Goal: Transaction & Acquisition: Purchase product/service

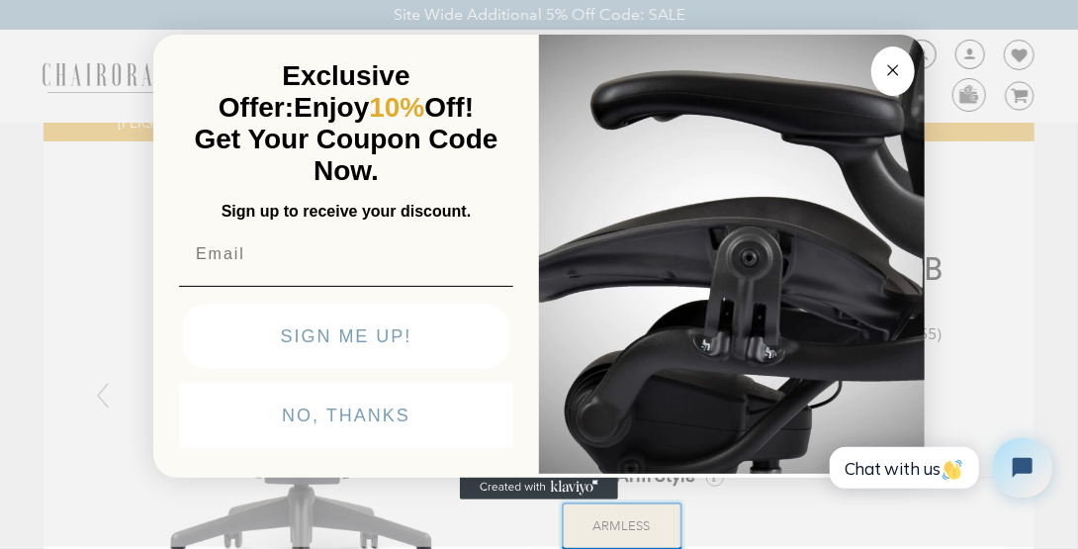
click at [894, 62] on circle "Close dialog" at bounding box center [893, 69] width 23 height 23
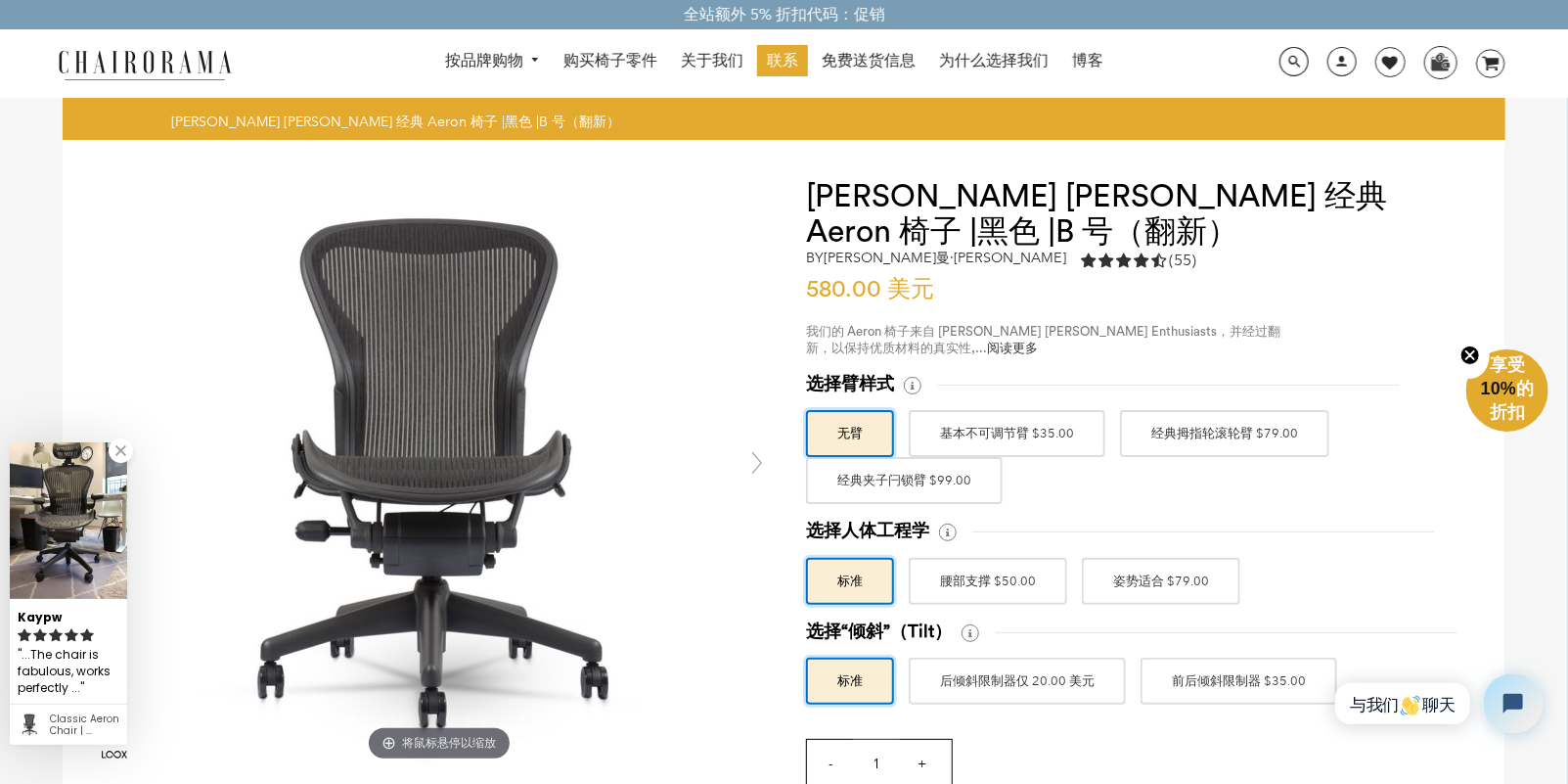
click at [1051, 438] on font "经典拇指轮滚轮臂 $79.00" at bounding box center [1225, 434] width 146 height 36
click at [0, 0] on input "经典拇指轮滚轮臂 $79.00" at bounding box center [0, 0] width 0 height 0
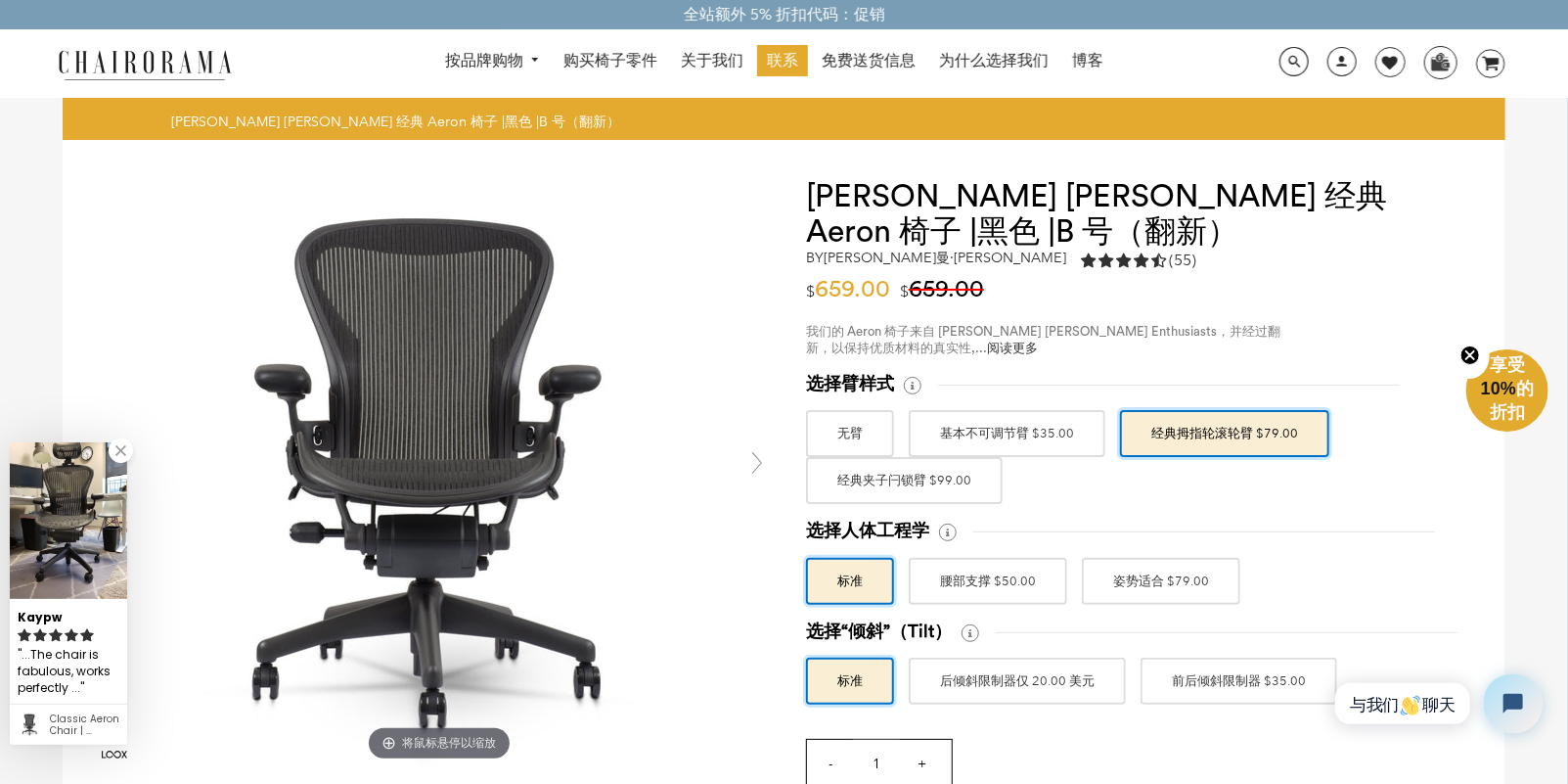
click at [971, 484] on label "经典夹子闩锁臂 $99.00" at bounding box center [904, 480] width 197 height 47
click at [0, 0] on input "经典夹子闩锁臂 $99.00" at bounding box center [0, 0] width 0 height 0
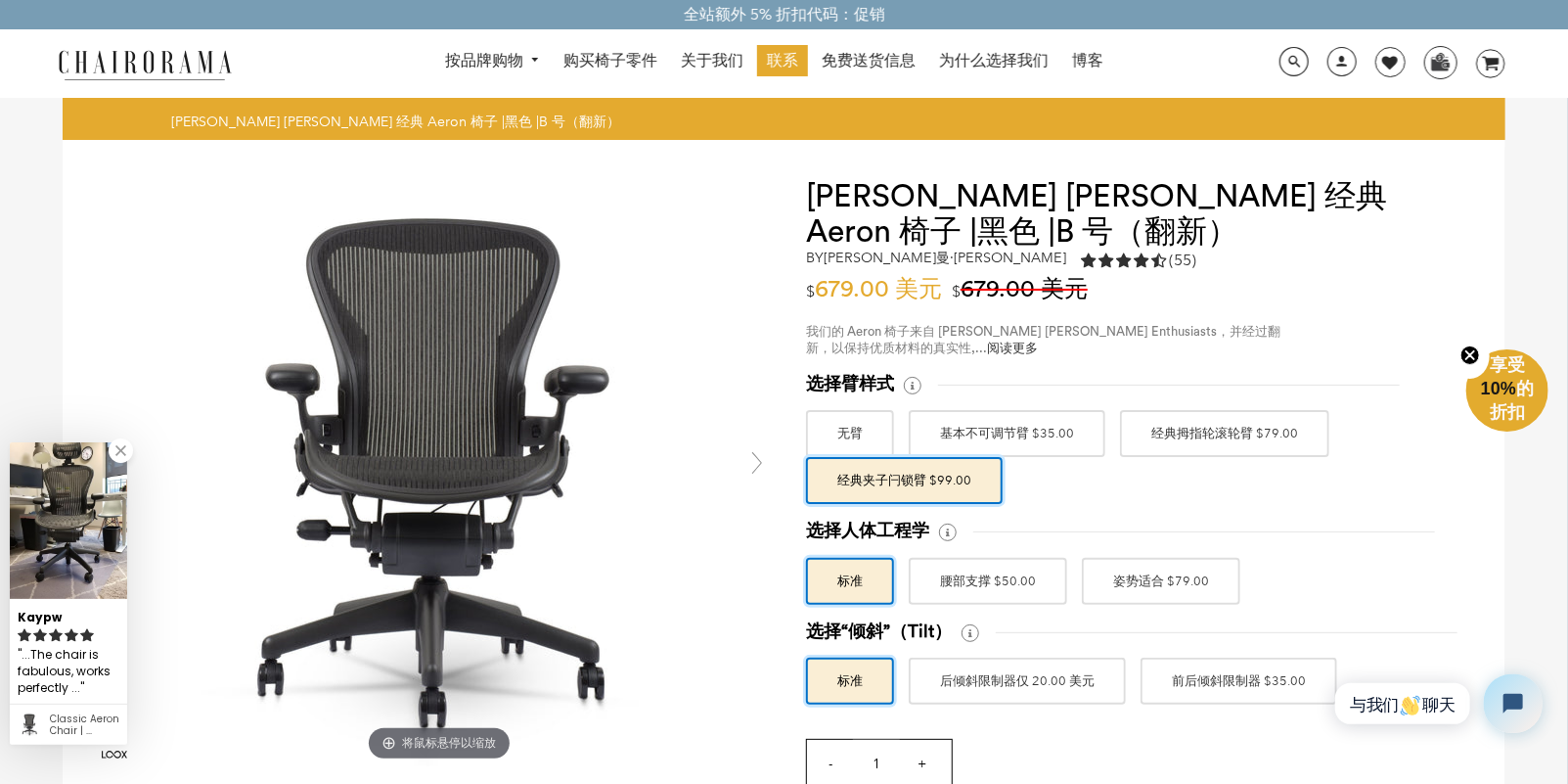
click at [1051, 424] on font "经典拇指轮滚轮臂 $79.00" at bounding box center [1225, 434] width 146 height 36
click at [0, 0] on input "经典拇指轮滚轮臂 $79.00" at bounding box center [0, 0] width 0 height 0
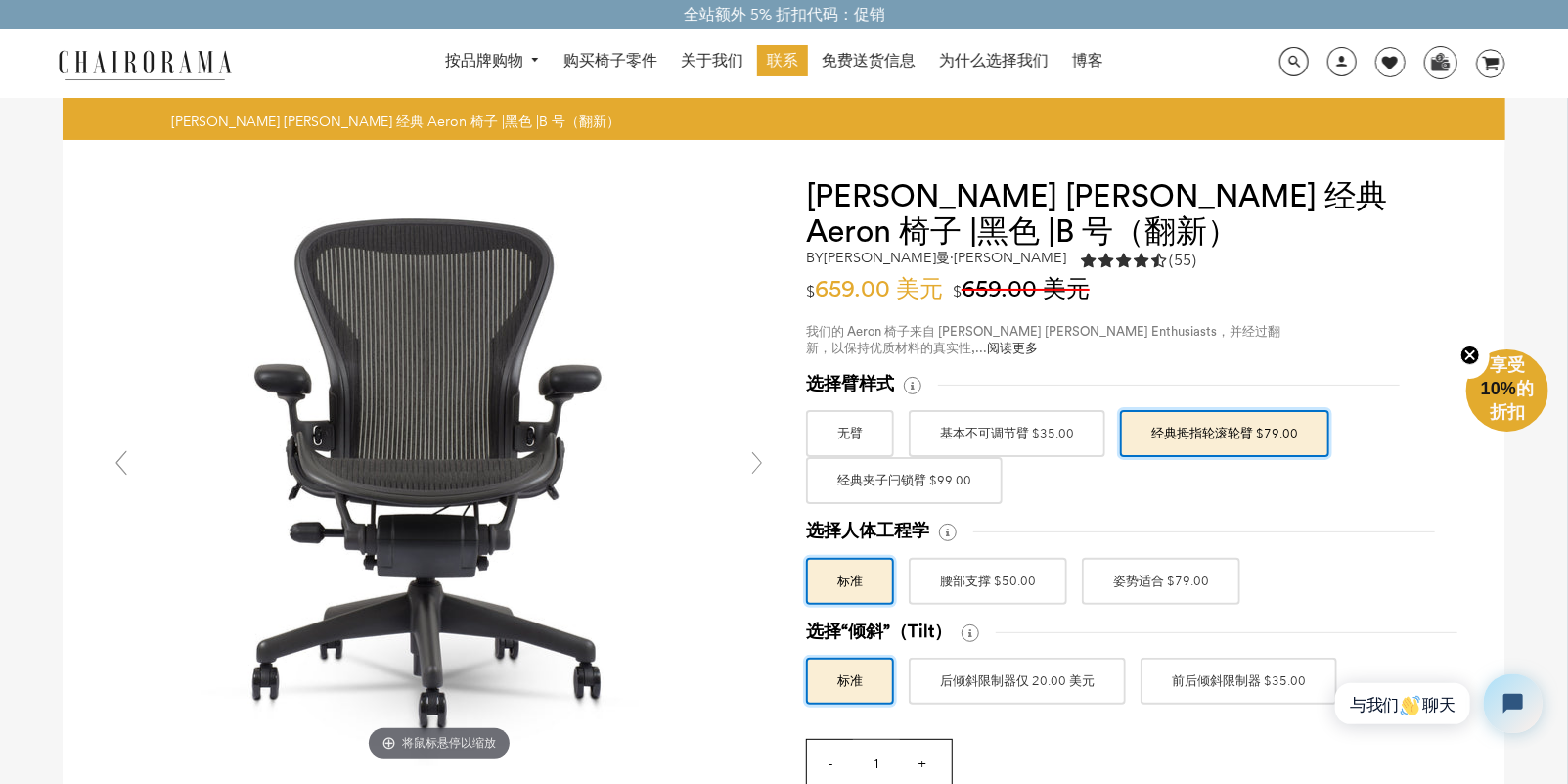
click at [945, 485] on font "经典夹子闩锁臂 $99.00" at bounding box center [904, 481] width 134 height 36
click at [0, 0] on input "经典夹子闩锁臂 $99.00" at bounding box center [0, 0] width 0 height 0
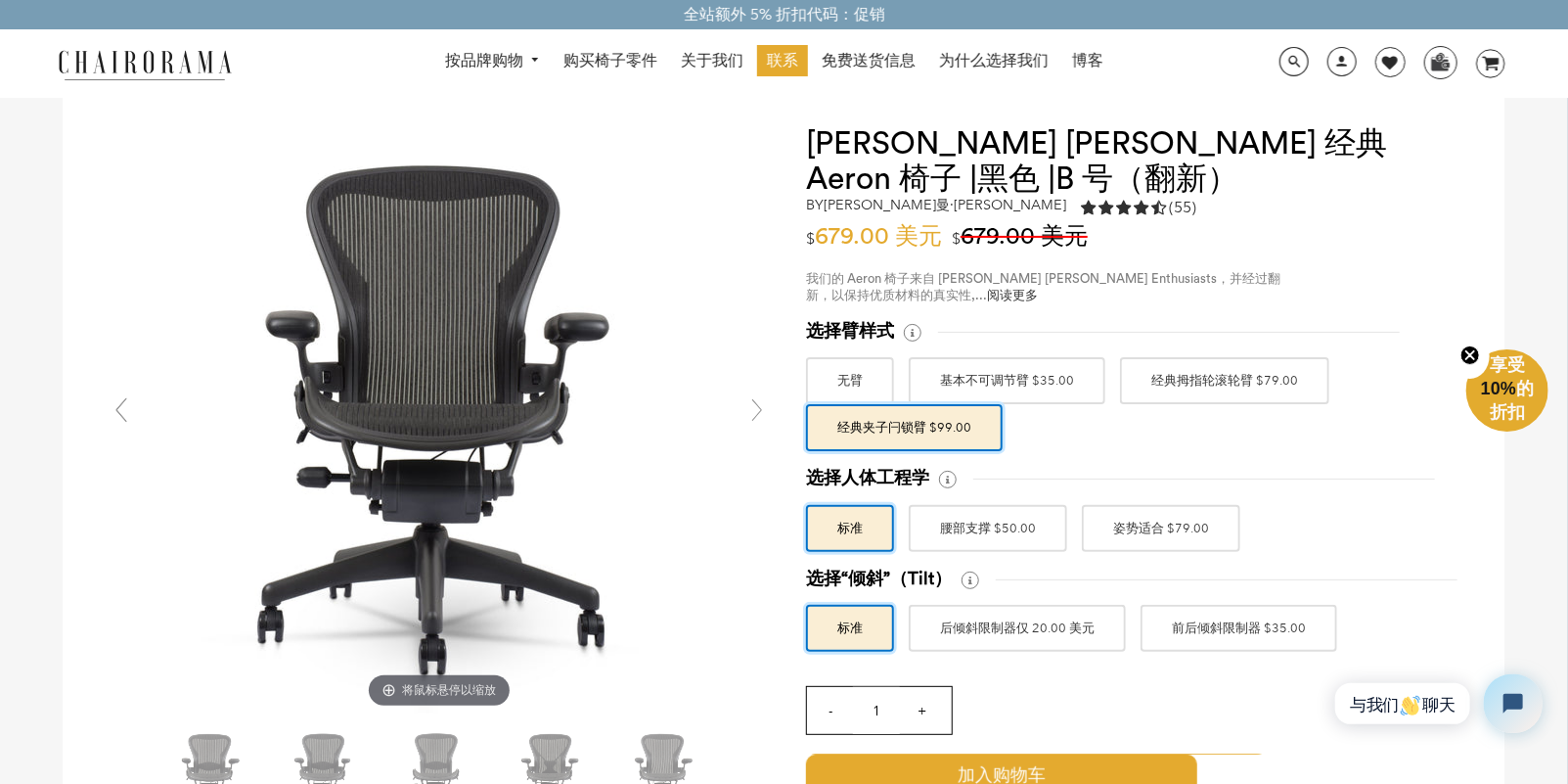
scroll to position [97, 0]
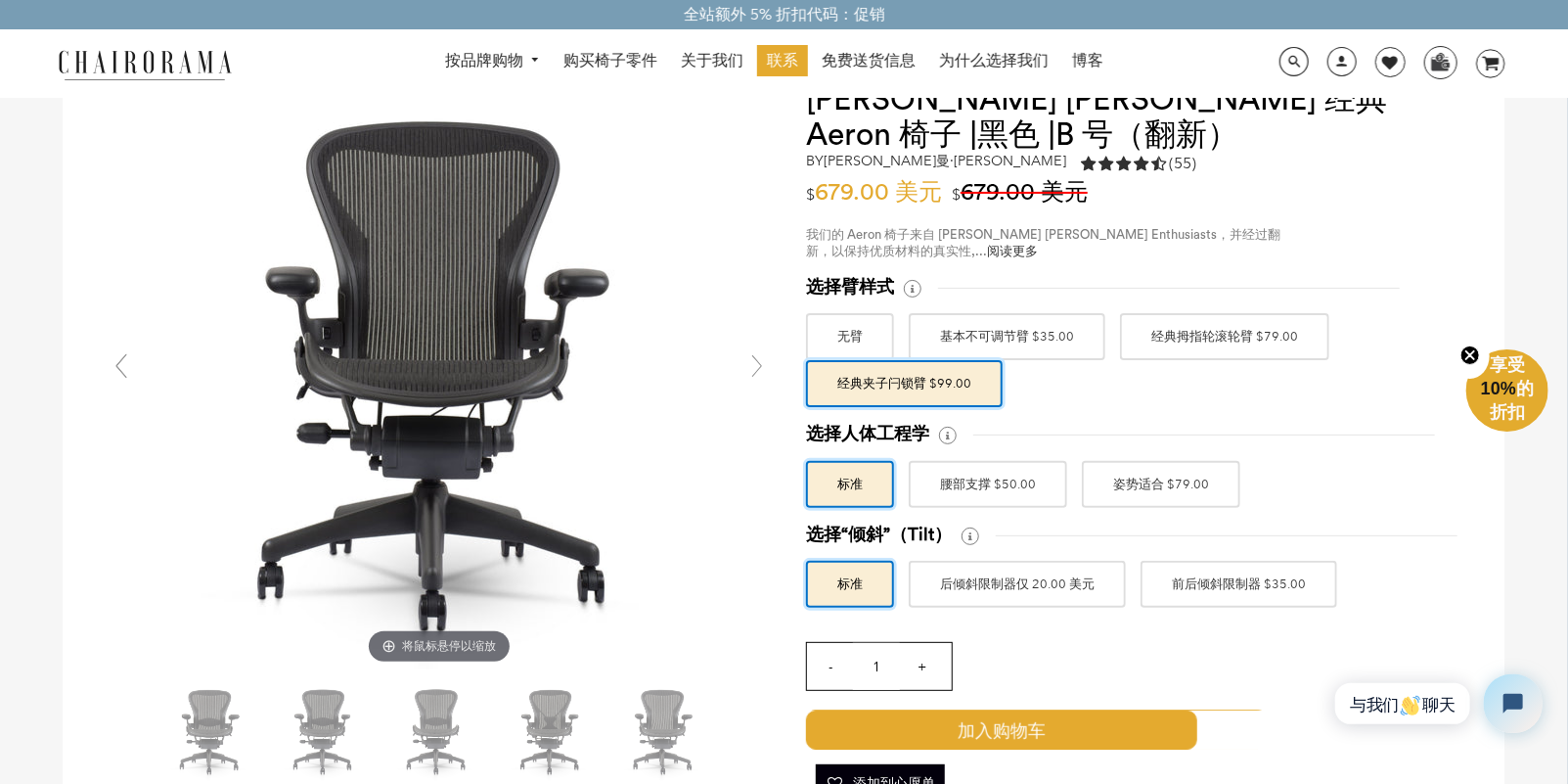
click at [946, 492] on font "腰部支撑 $50.00" at bounding box center [987, 485] width 96 height 36
click at [0, 0] on input "腰部支撑 $50.00" at bounding box center [0, 0] width 0 height 0
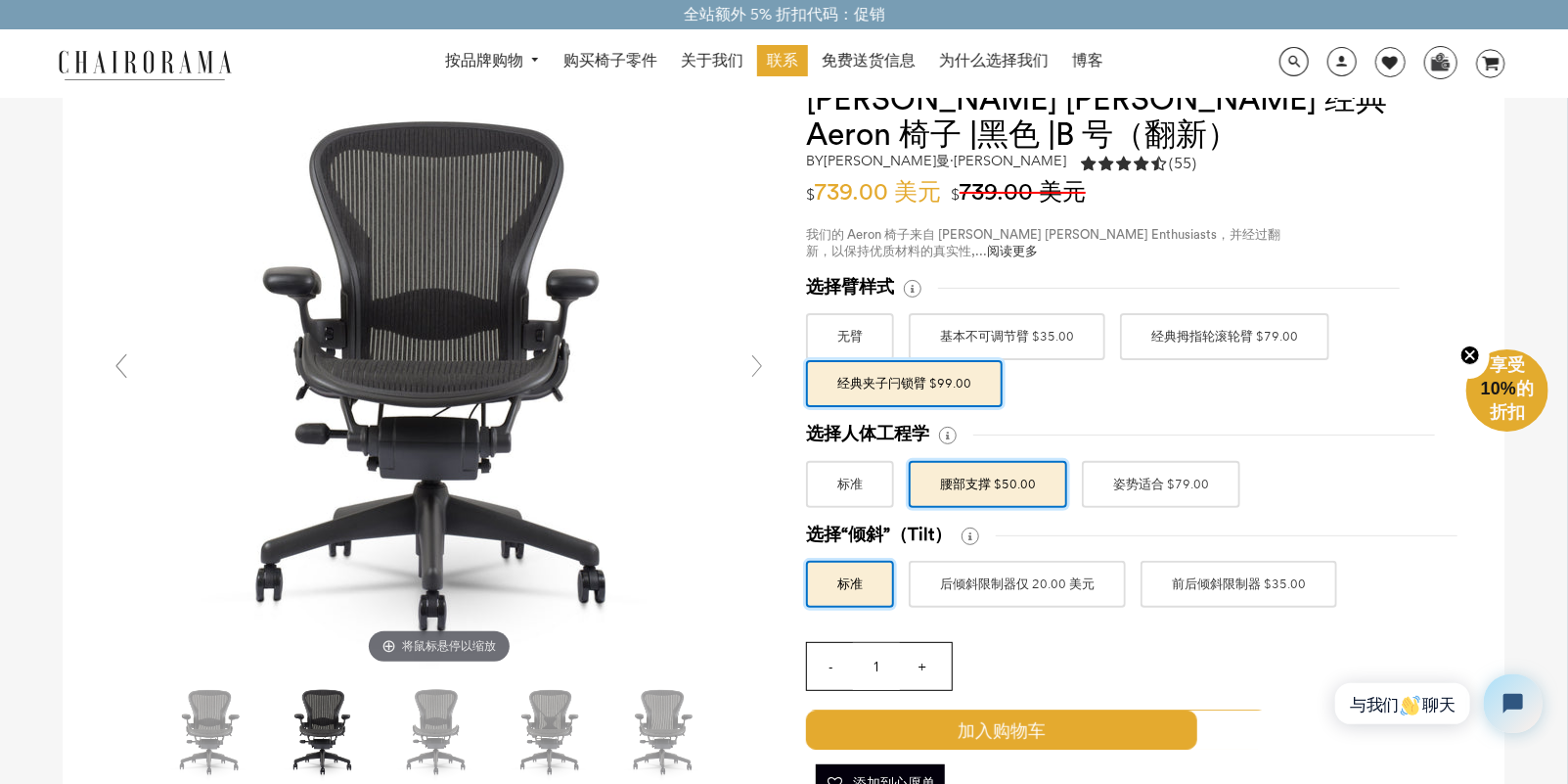
click at [1051, 496] on font "姿势适合 $79.00" at bounding box center [1160, 485] width 96 height 36
click at [0, 0] on input "姿势适合 $79.00" at bounding box center [0, 0] width 0 height 0
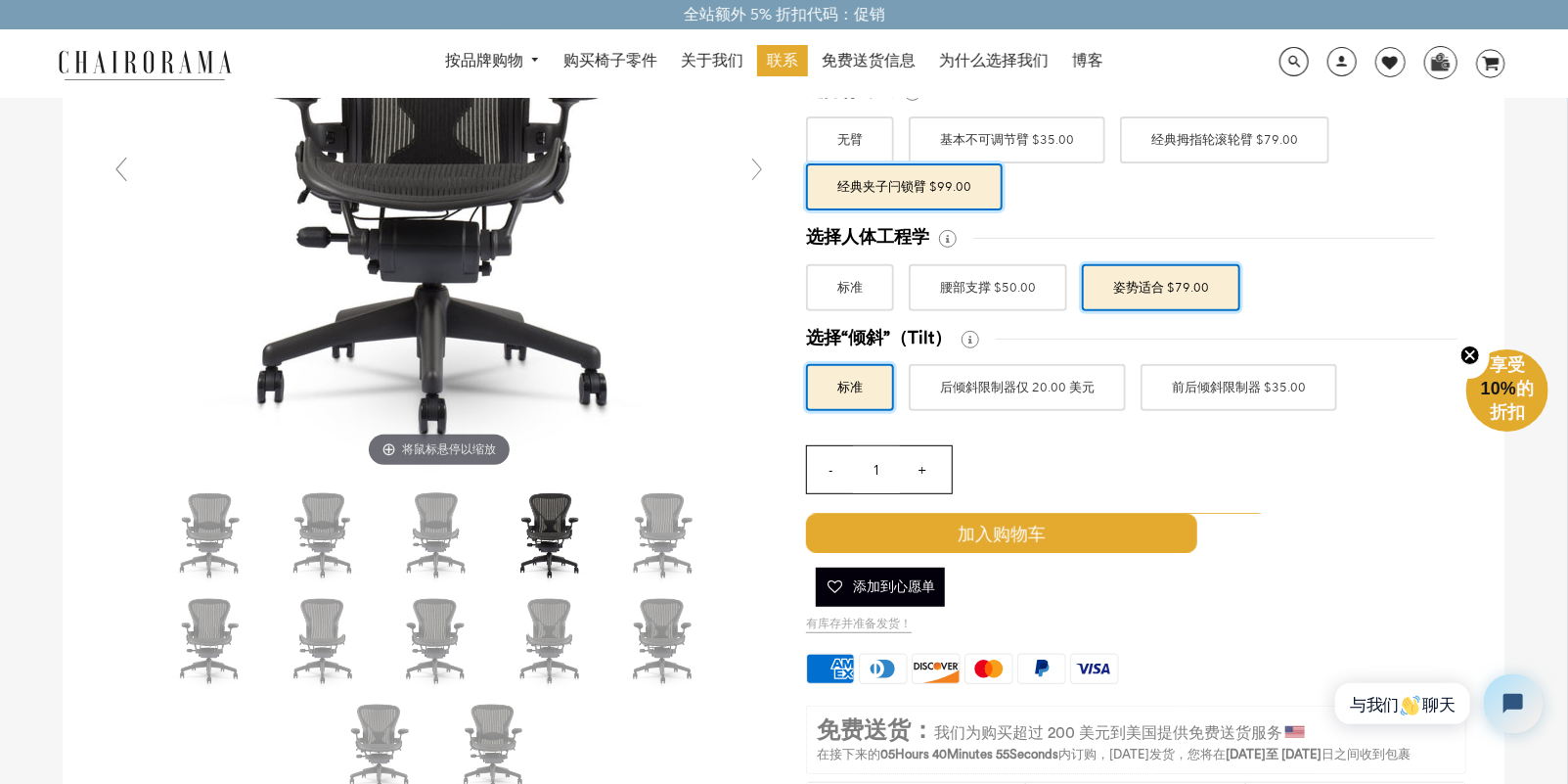
click at [1028, 295] on font "腰部支撑 $50.00" at bounding box center [987, 288] width 96 height 36
click at [0, 0] on input "腰部支撑 $50.00" at bounding box center [0, 0] width 0 height 0
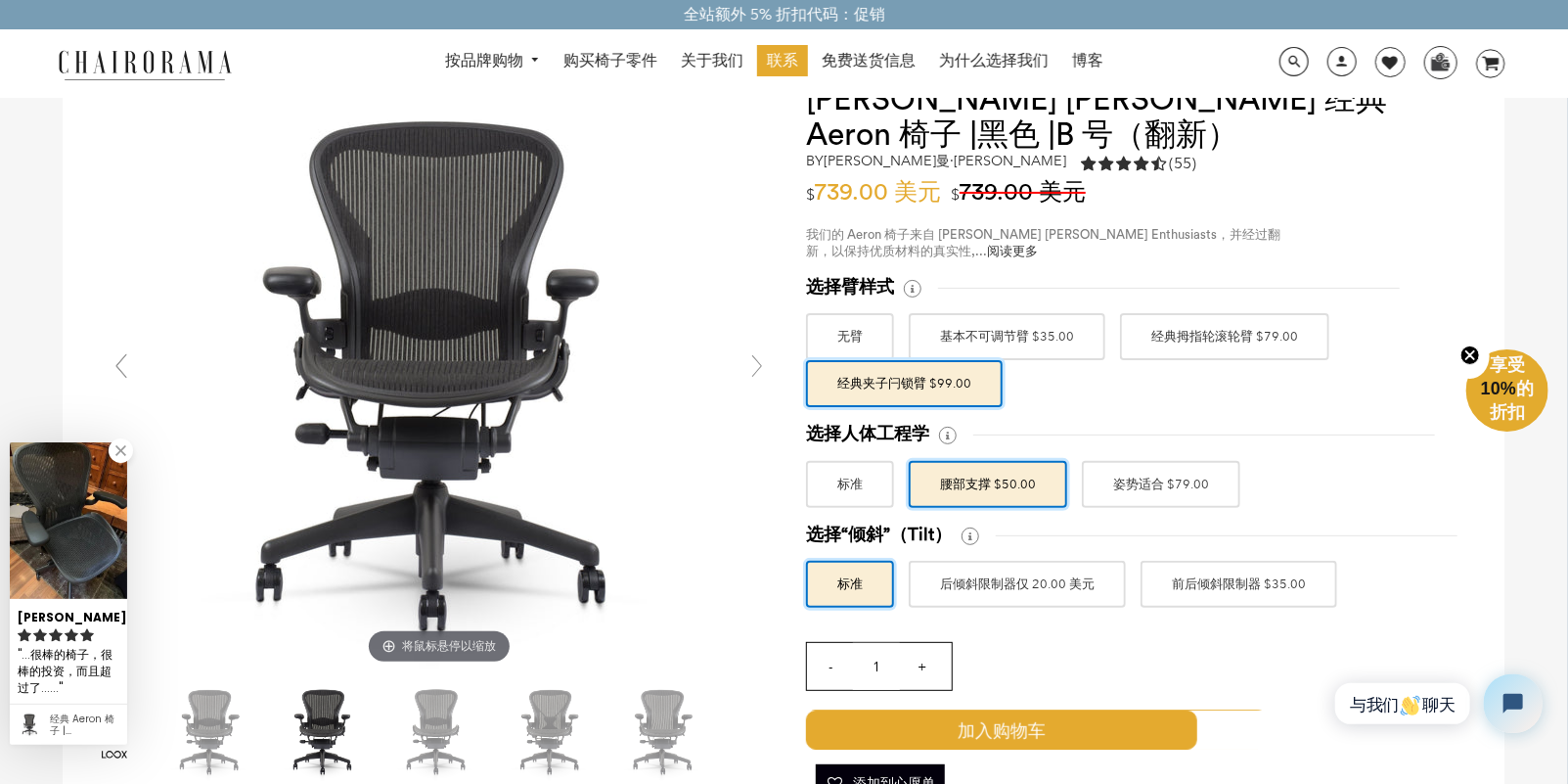
click at [1051, 487] on font "姿势适合 $79.00" at bounding box center [1160, 485] width 96 height 36
click at [0, 0] on input "姿势适合 $79.00" at bounding box center [0, 0] width 0 height 0
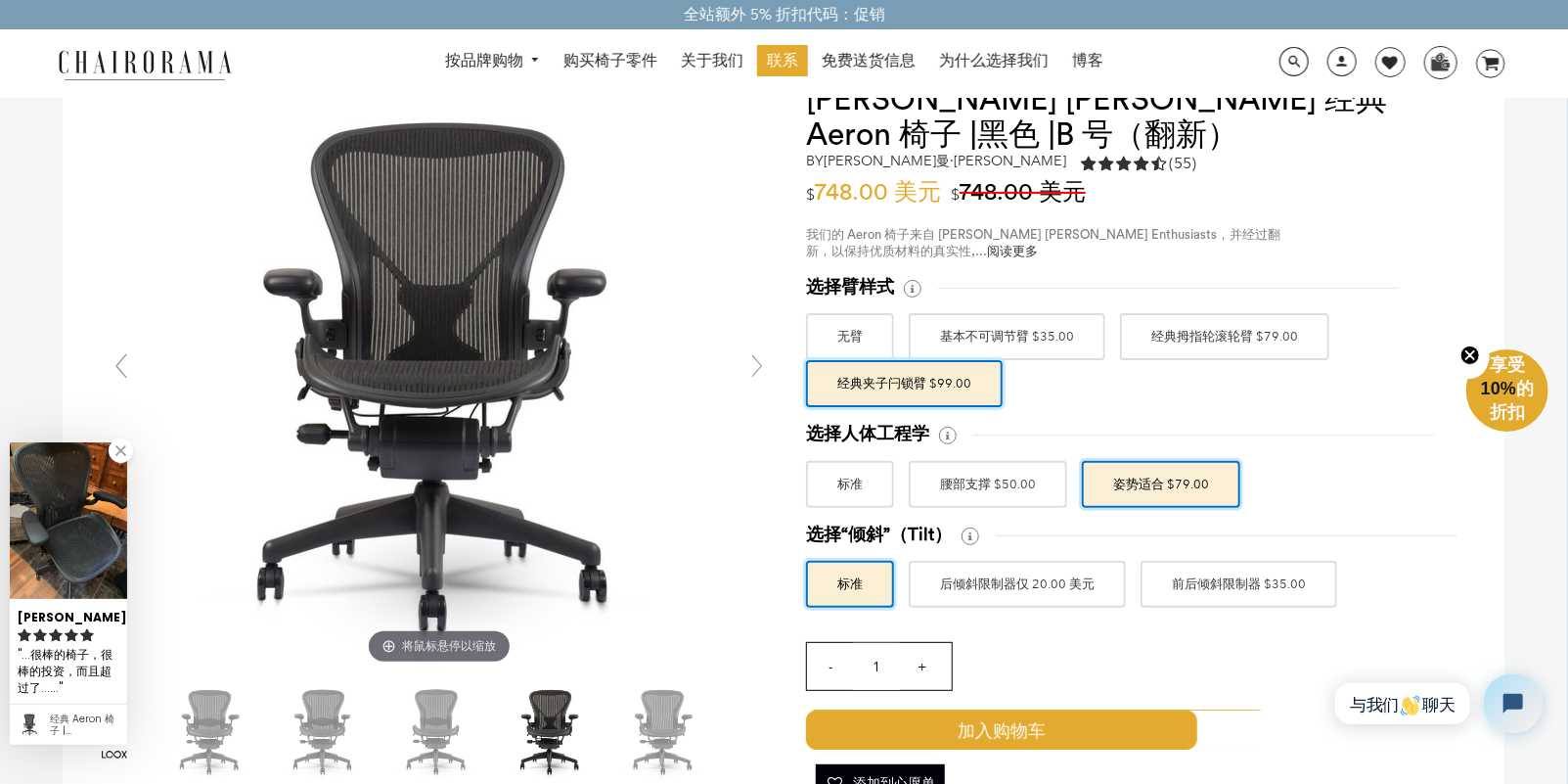
click at [982, 473] on font "腰部支撑 $50.00" at bounding box center [987, 485] width 96 height 36
click at [0, 0] on input "腰部支撑 $50.00" at bounding box center [0, 0] width 0 height 0
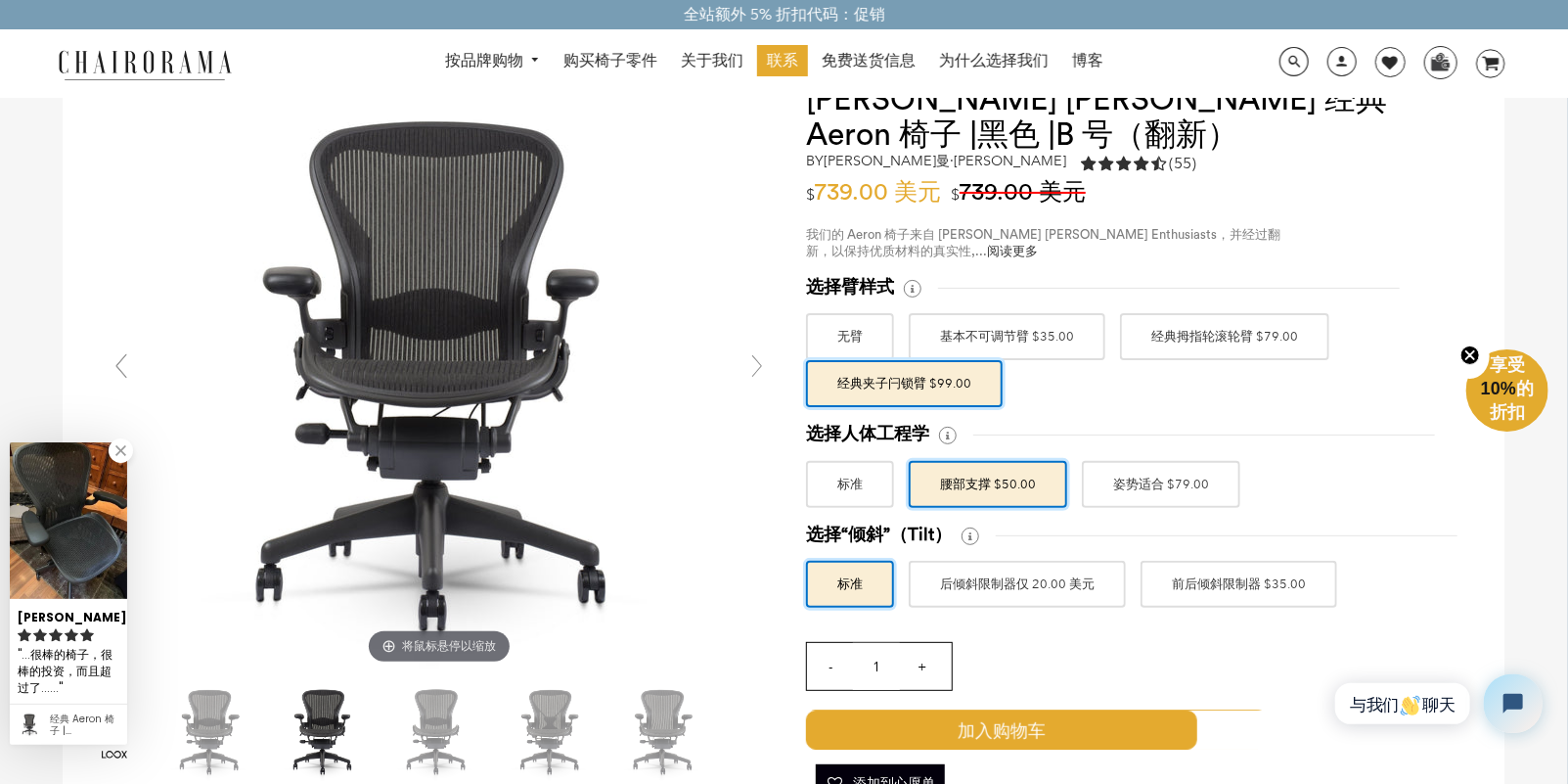
click at [1051, 482] on font "姿势适合 $79.00" at bounding box center [1160, 485] width 96 height 36
click at [0, 0] on input "姿势适合 $79.00" at bounding box center [0, 0] width 0 height 0
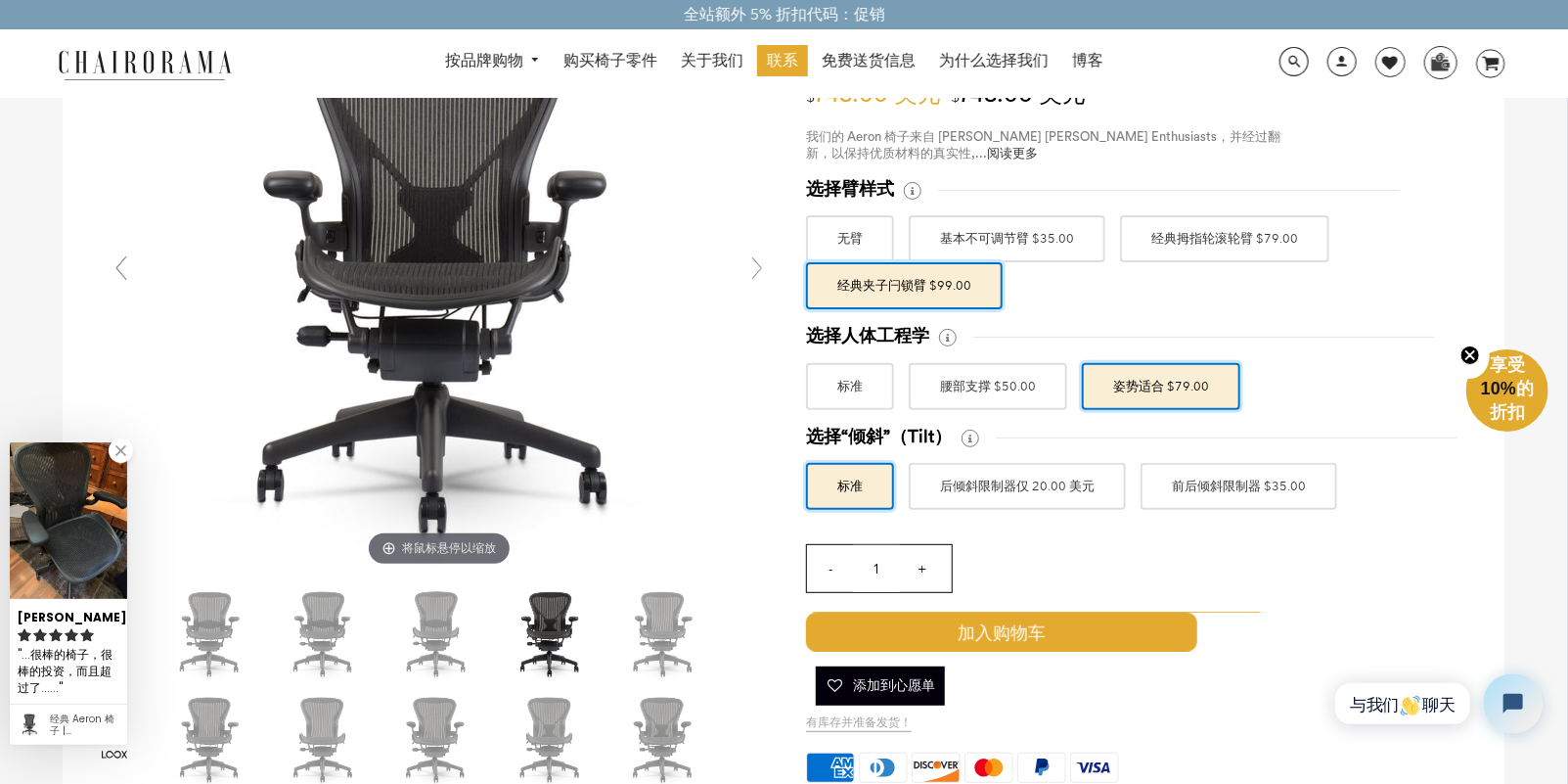
scroll to position [196, 0]
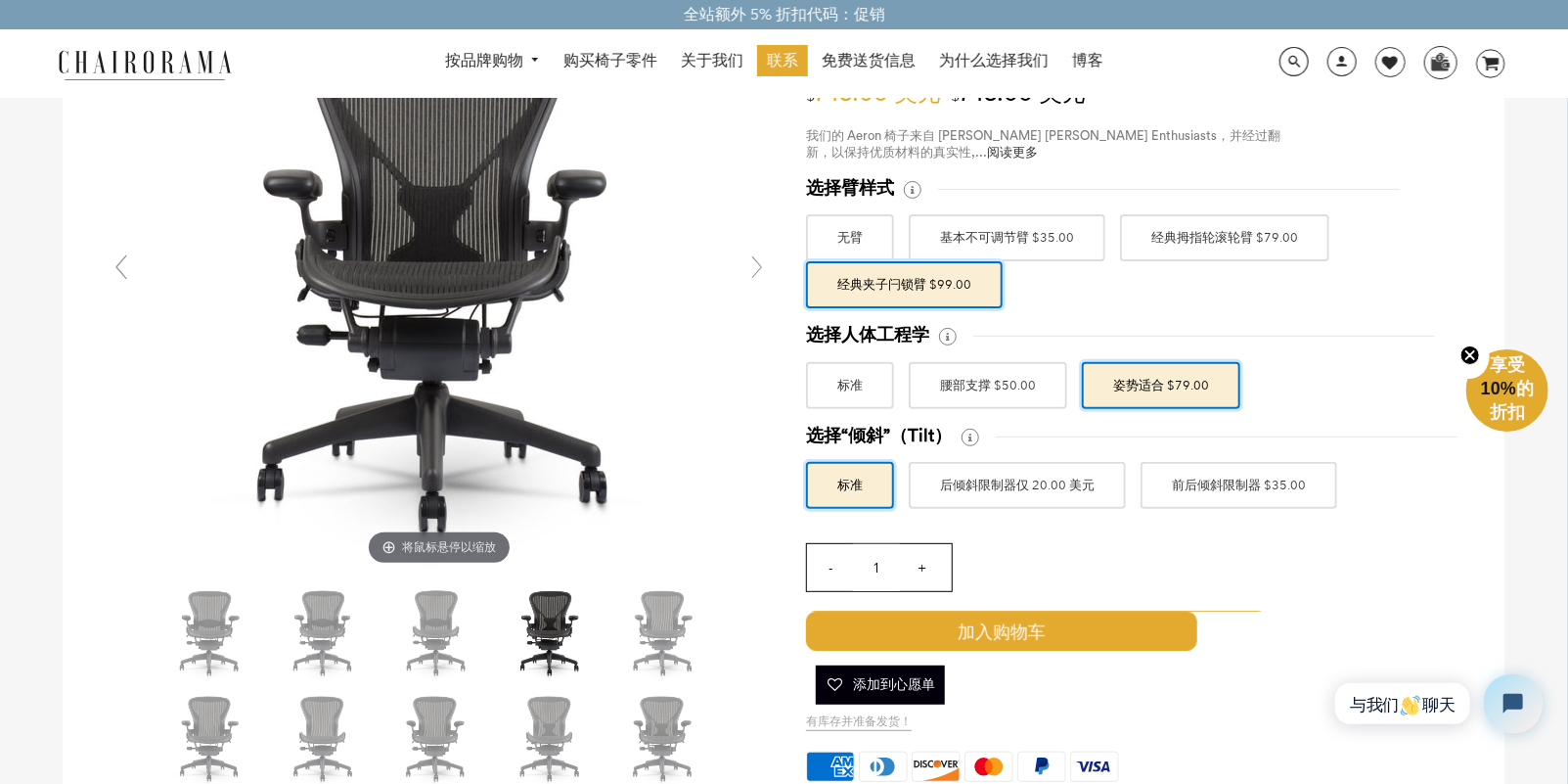
click at [1051, 484] on font "后倾斜限制器仅 20.00 美元" at bounding box center [1017, 486] width 154 height 36
click at [0, 0] on input "后倾斜限制器仅 20.00 美元" at bounding box center [0, 0] width 0 height 0
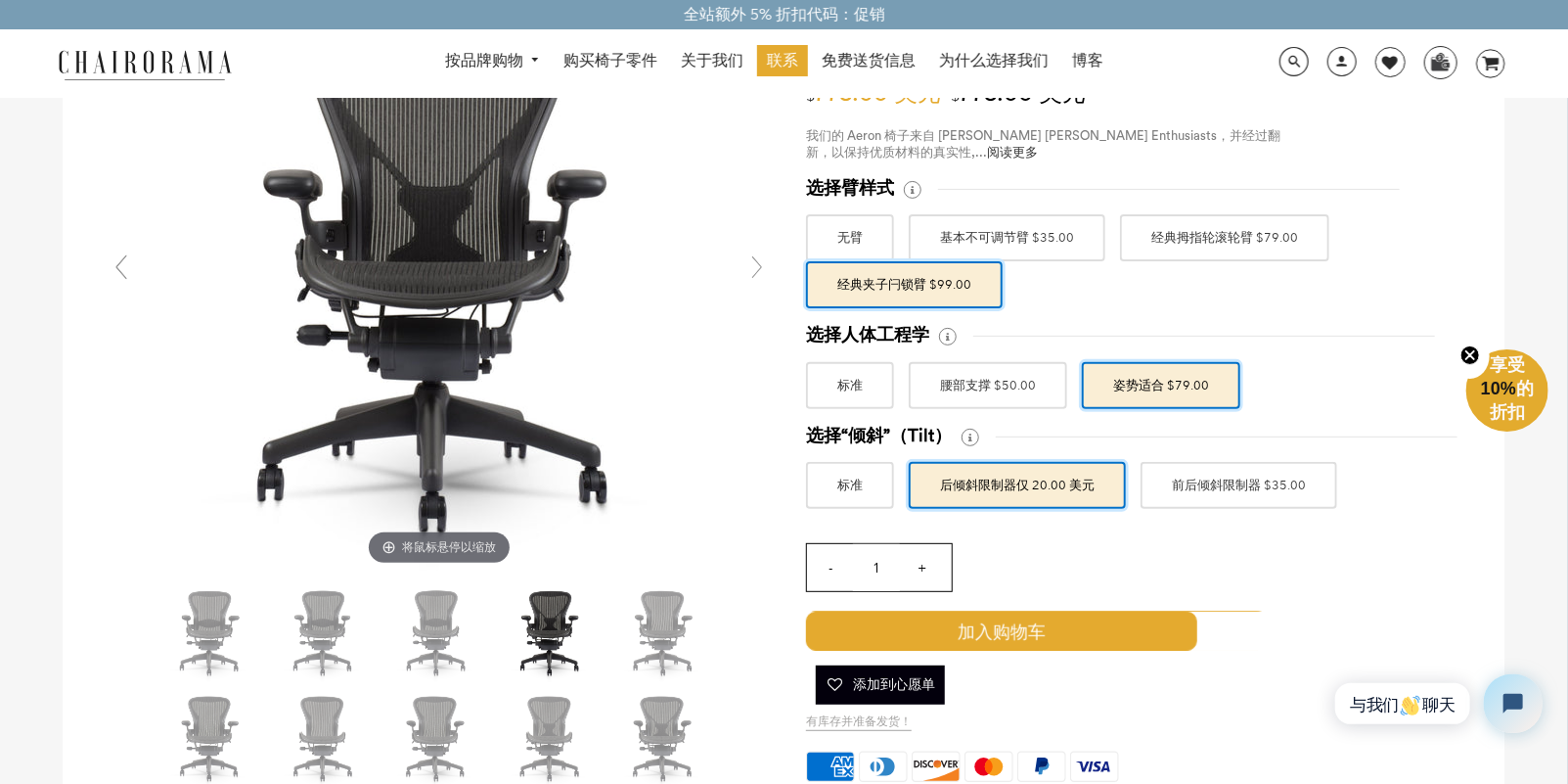
click at [1051, 488] on font "前后倾斜限制器 $35.00" at bounding box center [1239, 486] width 134 height 36
click at [0, 0] on input "前后倾斜限制器 $35.00" at bounding box center [0, 0] width 0 height 0
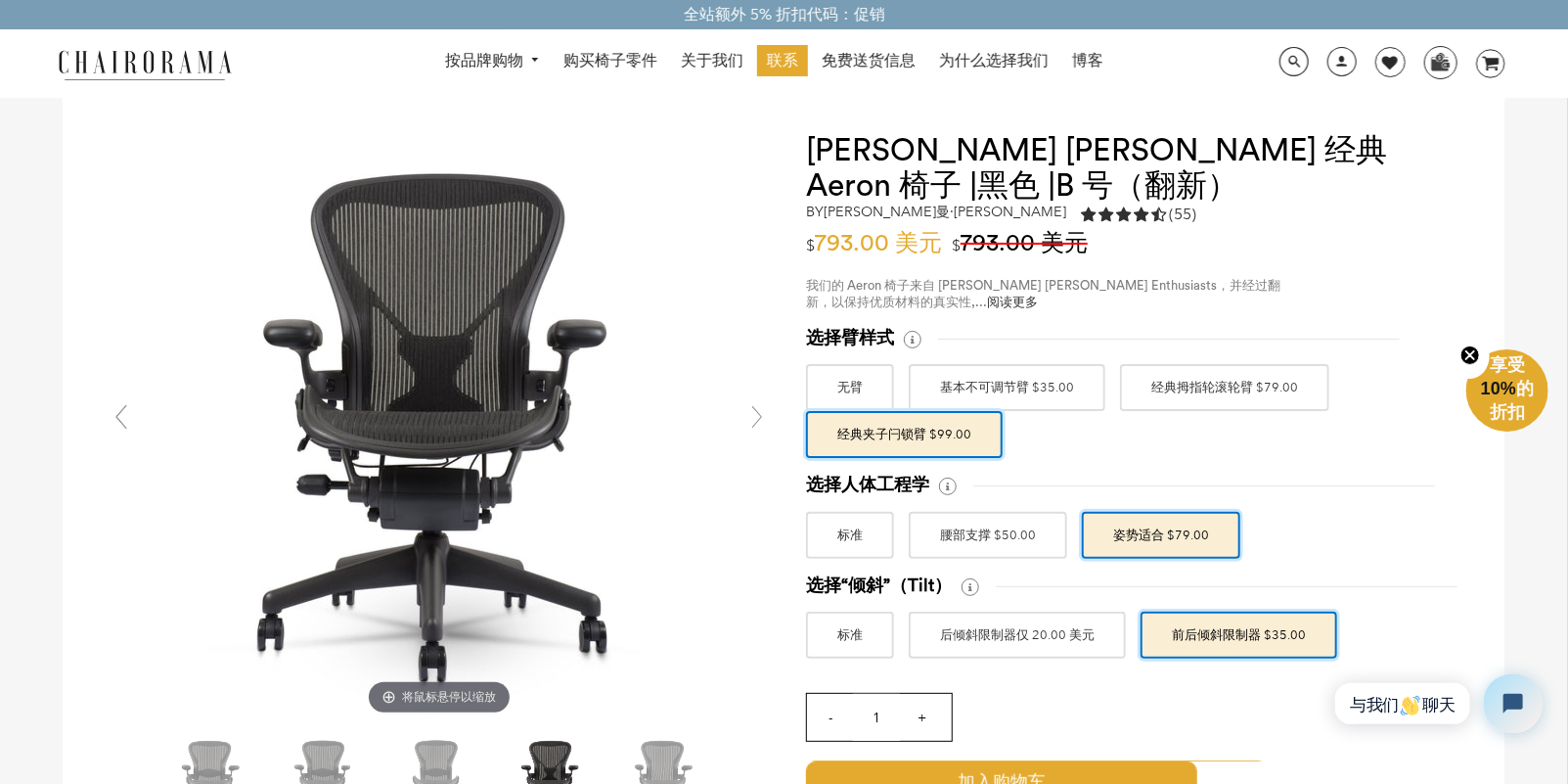
scroll to position [97, 0]
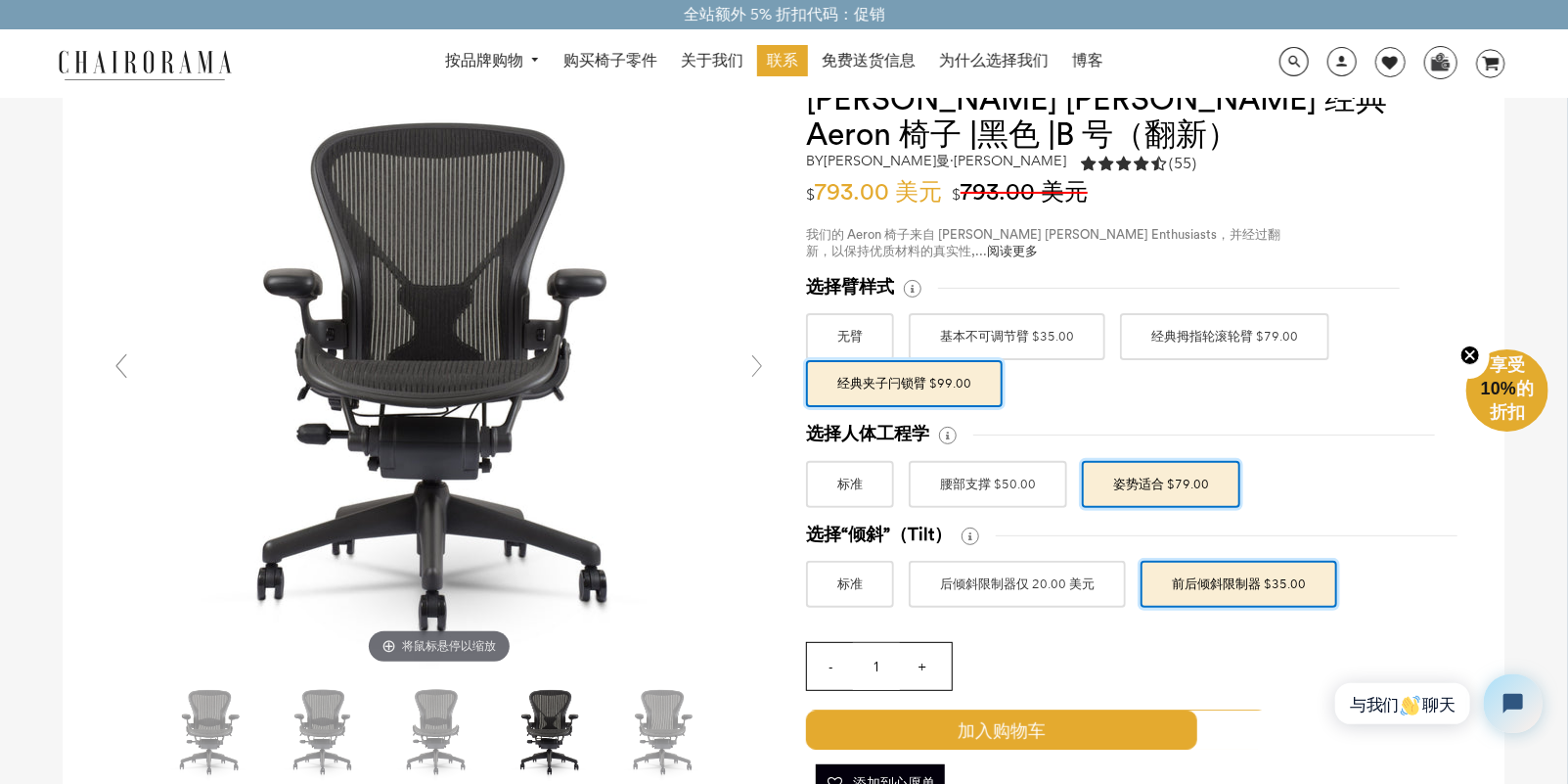
click at [1051, 542] on div "选择“倾斜”（Tilt） 标准 后倾斜限制器仅 20.00 美元 前后倾斜限制器 $35.00" at bounding box center [1137, 565] width 661 height 84
click at [1051, 542] on font "后倾斜限制器仅 20.00 美元" at bounding box center [1017, 585] width 154 height 36
click at [0, 0] on input "后倾斜限制器仅 20.00 美元" at bounding box center [0, 0] width 0 height 0
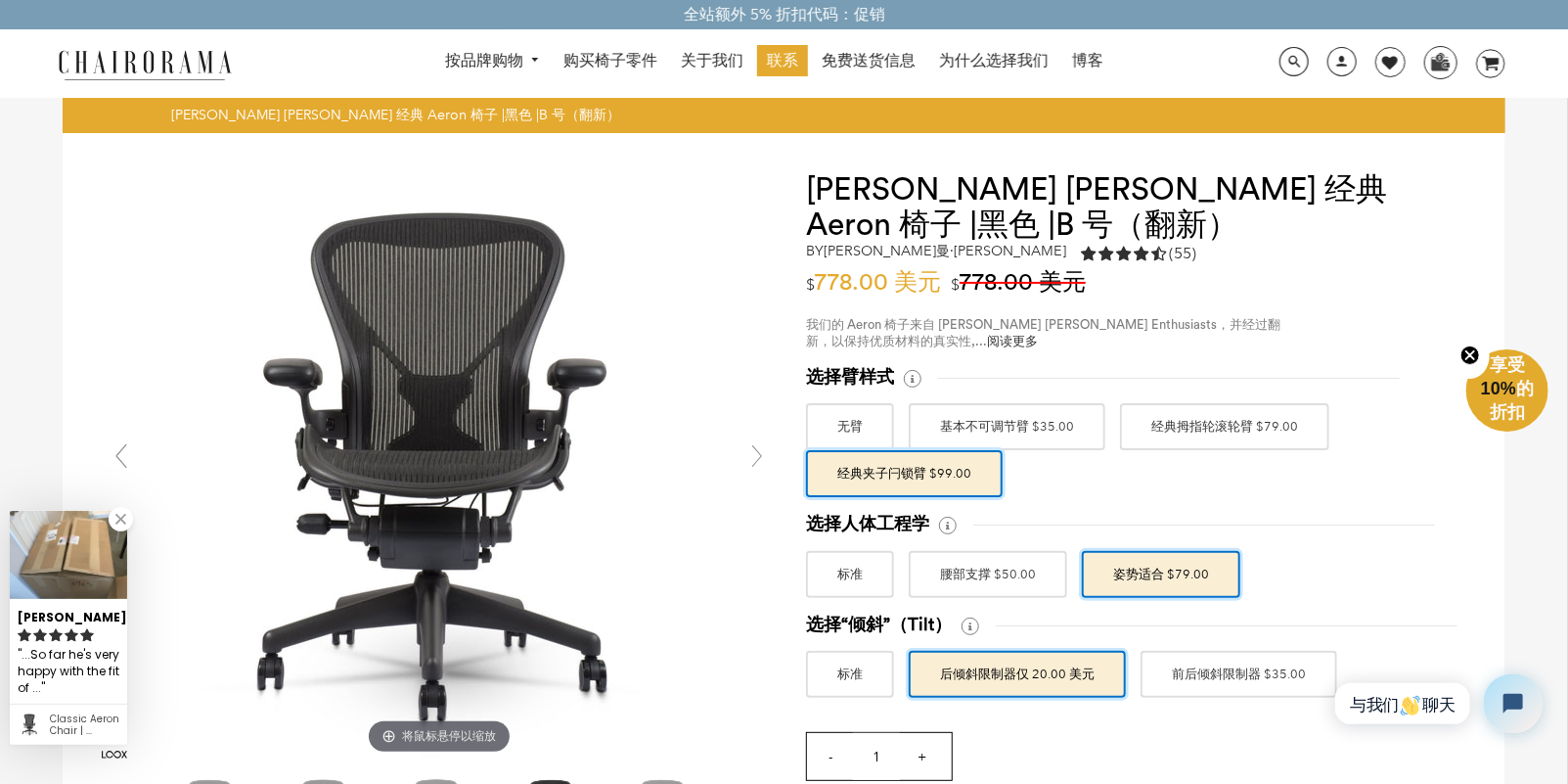
scroll to position [0, 0]
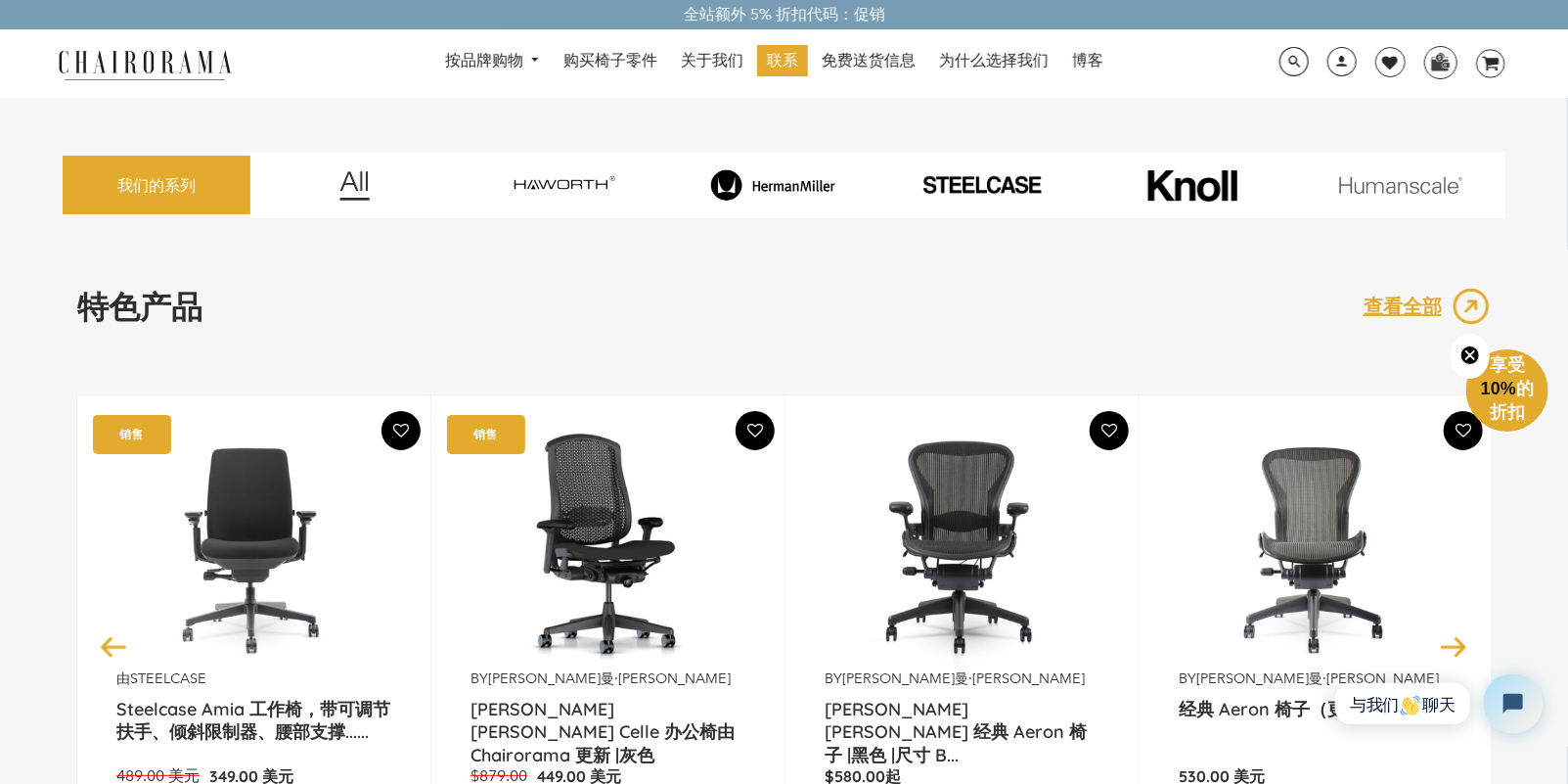
click at [918, 467] on img at bounding box center [963, 546] width 275 height 245
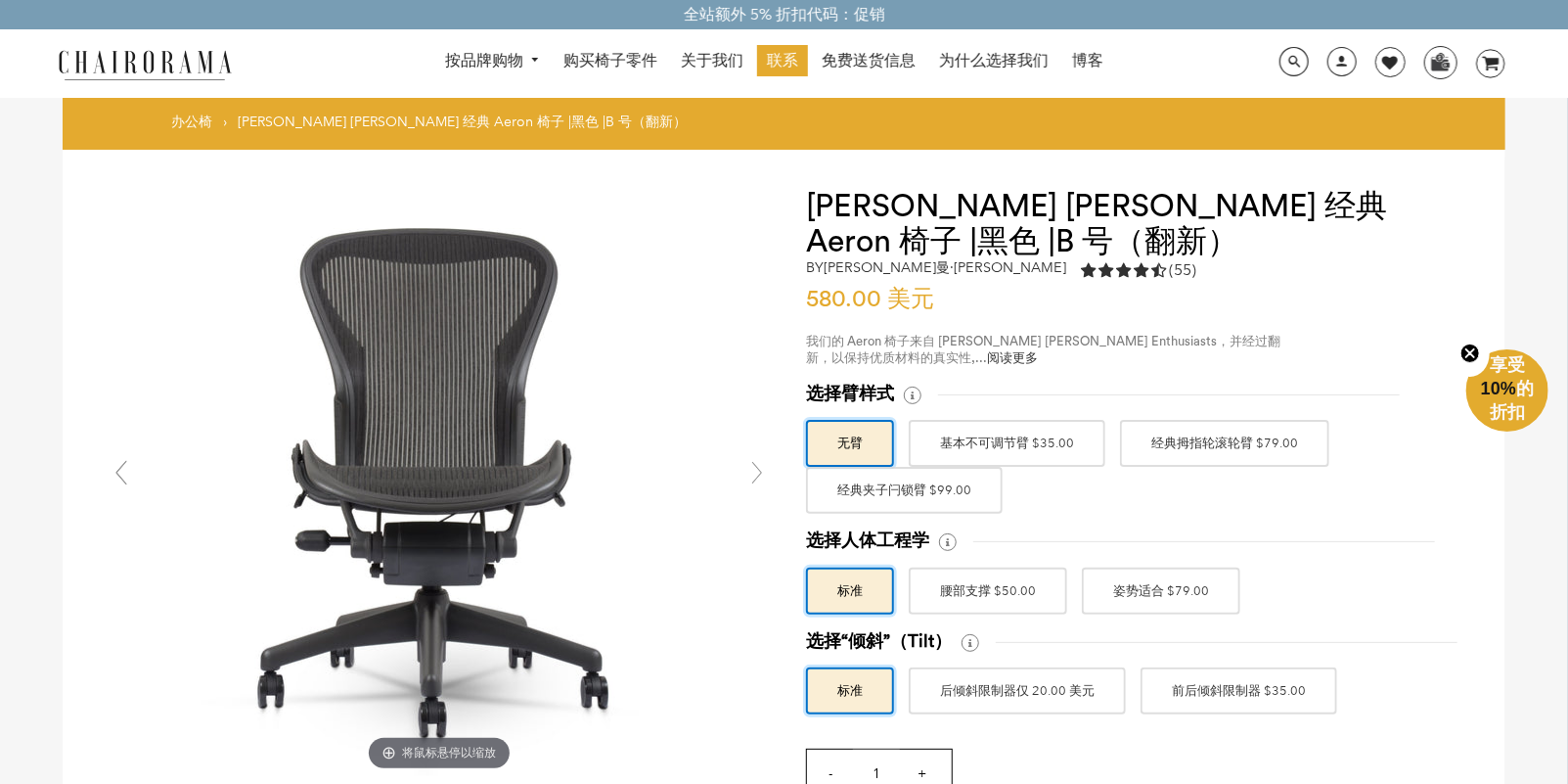
click at [962, 492] on font "经典夹子闩锁臂 $99.00" at bounding box center [904, 491] width 134 height 36
click at [0, 0] on input "经典夹子闩锁臂 $99.00" at bounding box center [0, 0] width 0 height 0
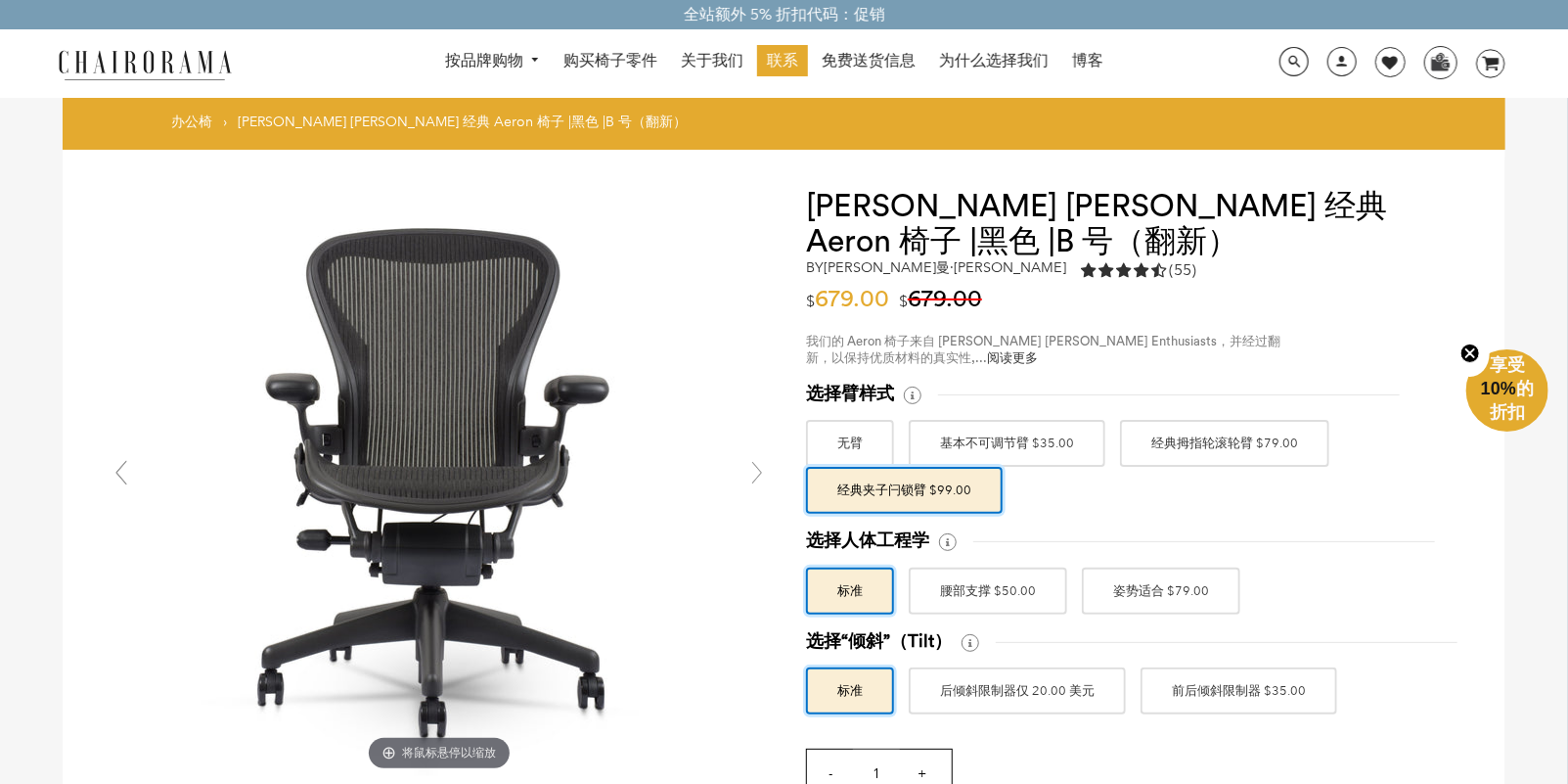
click at [1142, 434] on label "经典拇指轮滚轮臂 $79.00" at bounding box center [1225, 442] width 210 height 47
click at [0, 0] on input "经典拇指轮滚轮臂 $79.00" at bounding box center [0, 0] width 0 height 0
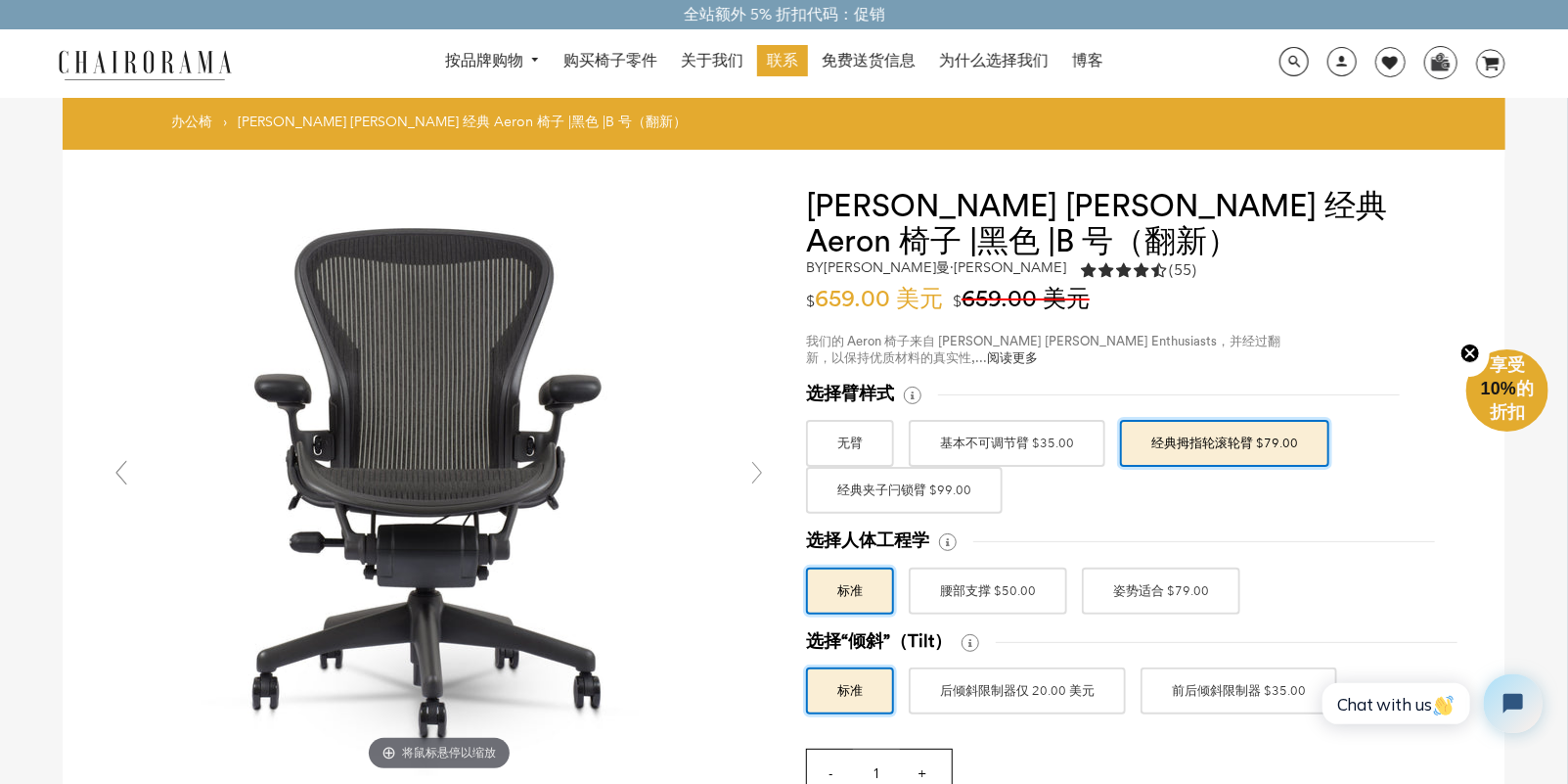
click at [961, 478] on font "经典夹子闩锁臂 $99.00" at bounding box center [904, 491] width 134 height 36
click at [0, 0] on input "经典夹子闩锁臂 $99.00" at bounding box center [0, 0] width 0 height 0
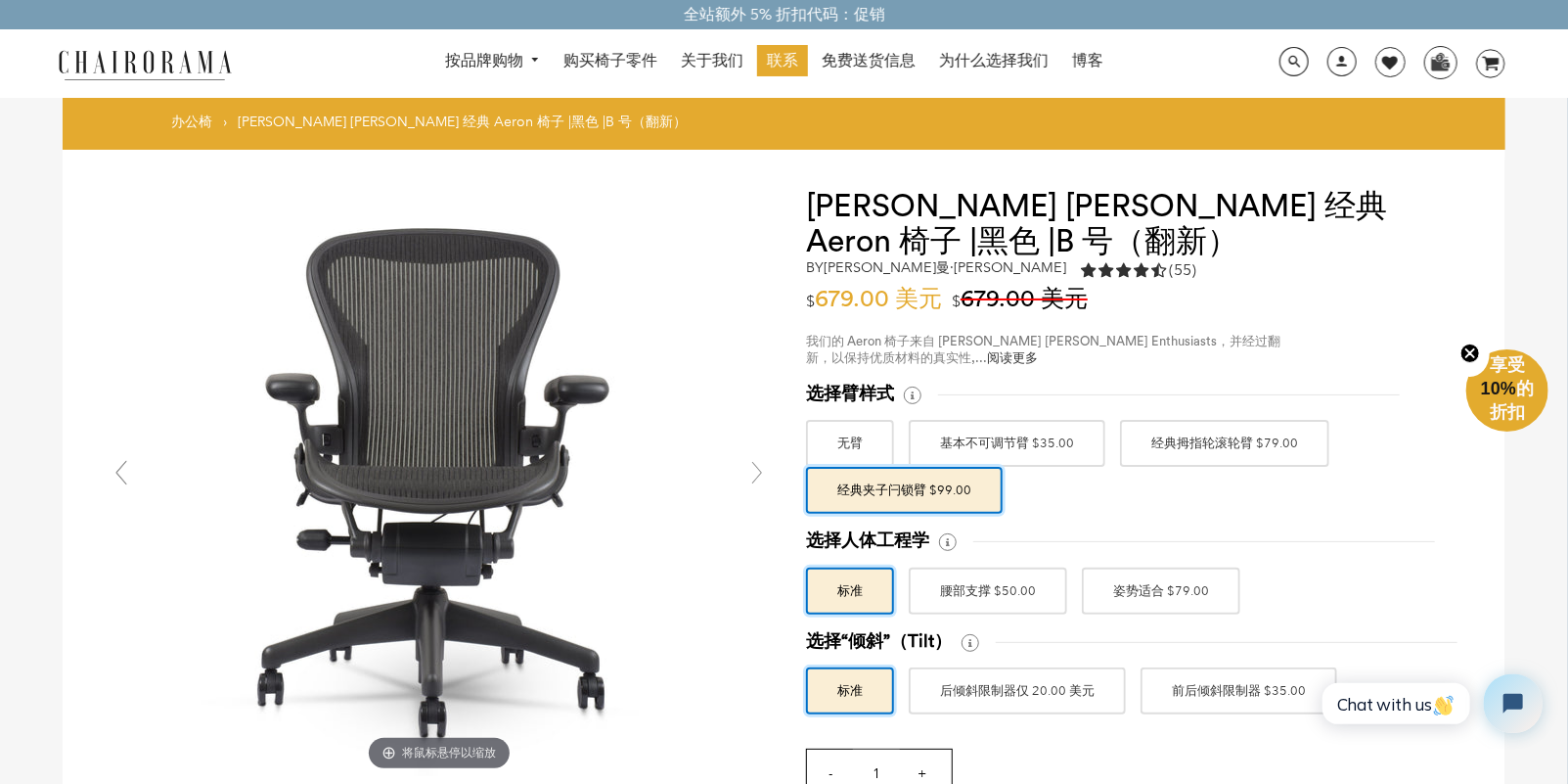
click at [1030, 438] on font "基本不可调节臂 $35.00" at bounding box center [1006, 443] width 134 height 36
click at [0, 0] on input "基本不可调节臂 $35.00" at bounding box center [0, 0] width 0 height 0
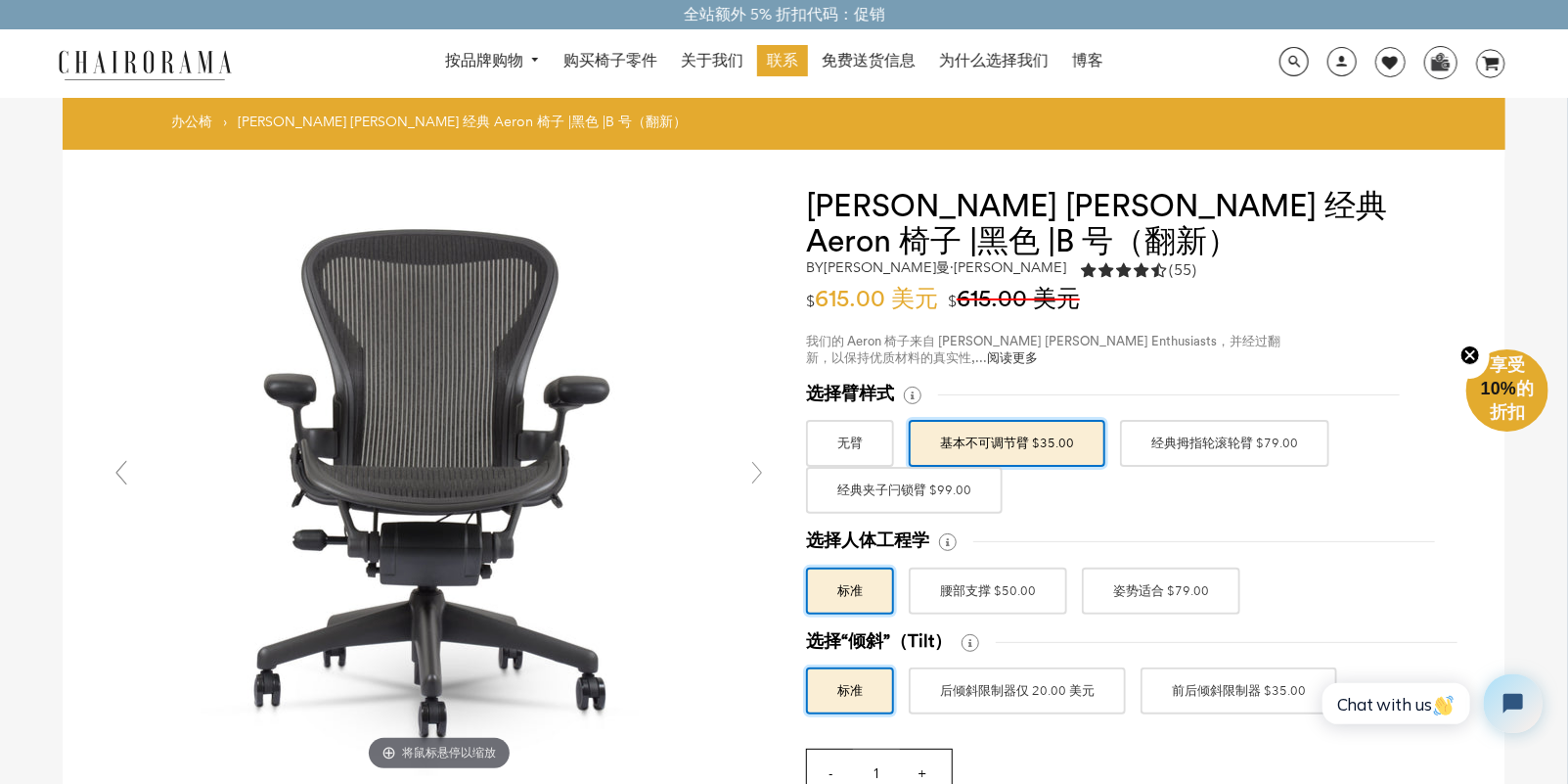
click at [1171, 449] on font "经典拇指轮滚轮臂 $79.00" at bounding box center [1225, 443] width 146 height 36
click at [0, 0] on input "经典拇指轮滚轮臂 $79.00" at bounding box center [0, 0] width 0 height 0
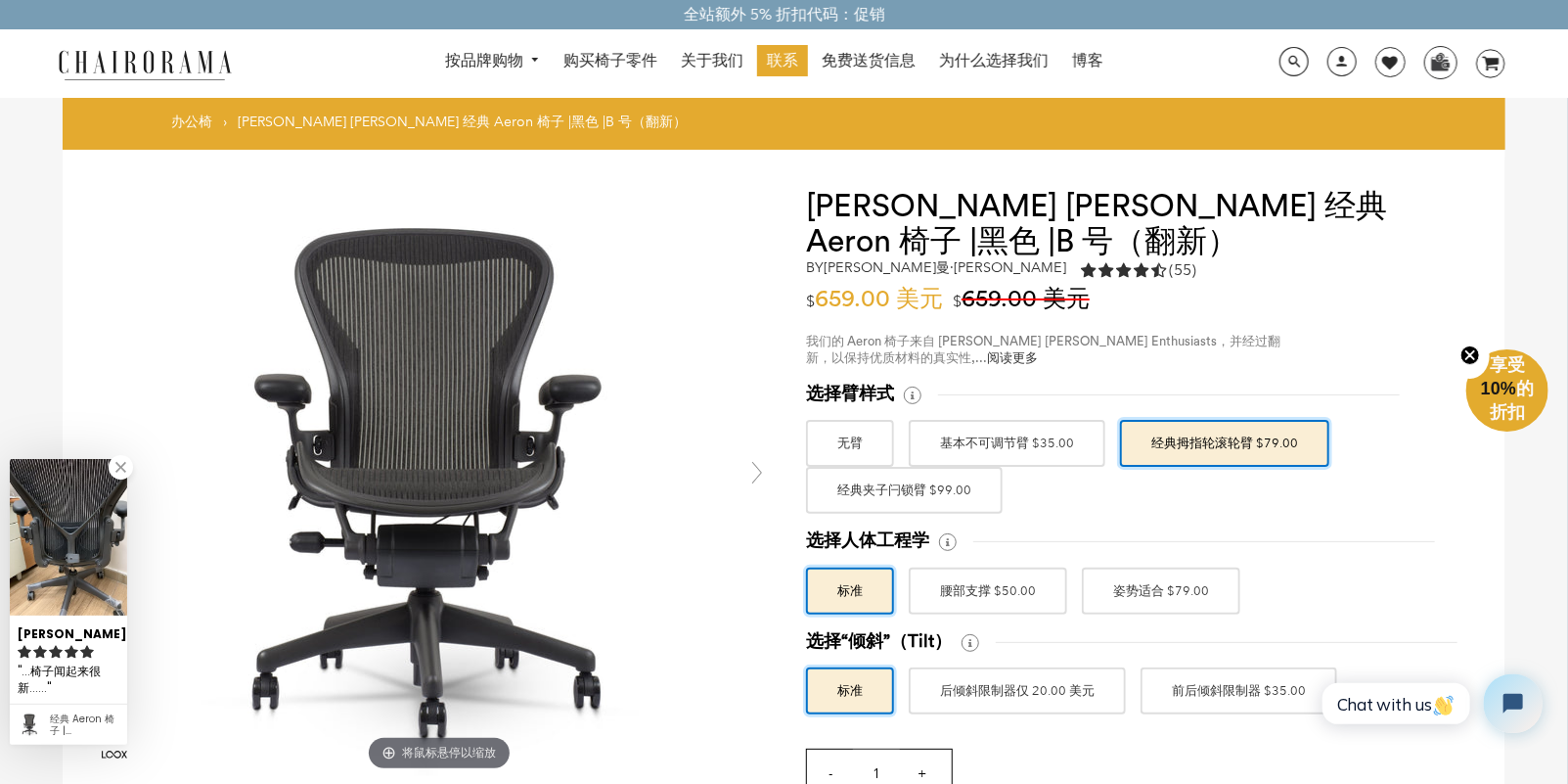
click at [914, 499] on font "经典夹子闩锁臂 $99.00" at bounding box center [904, 491] width 134 height 36
click at [0, 0] on input "经典夹子闩锁臂 $99.00" at bounding box center [0, 0] width 0 height 0
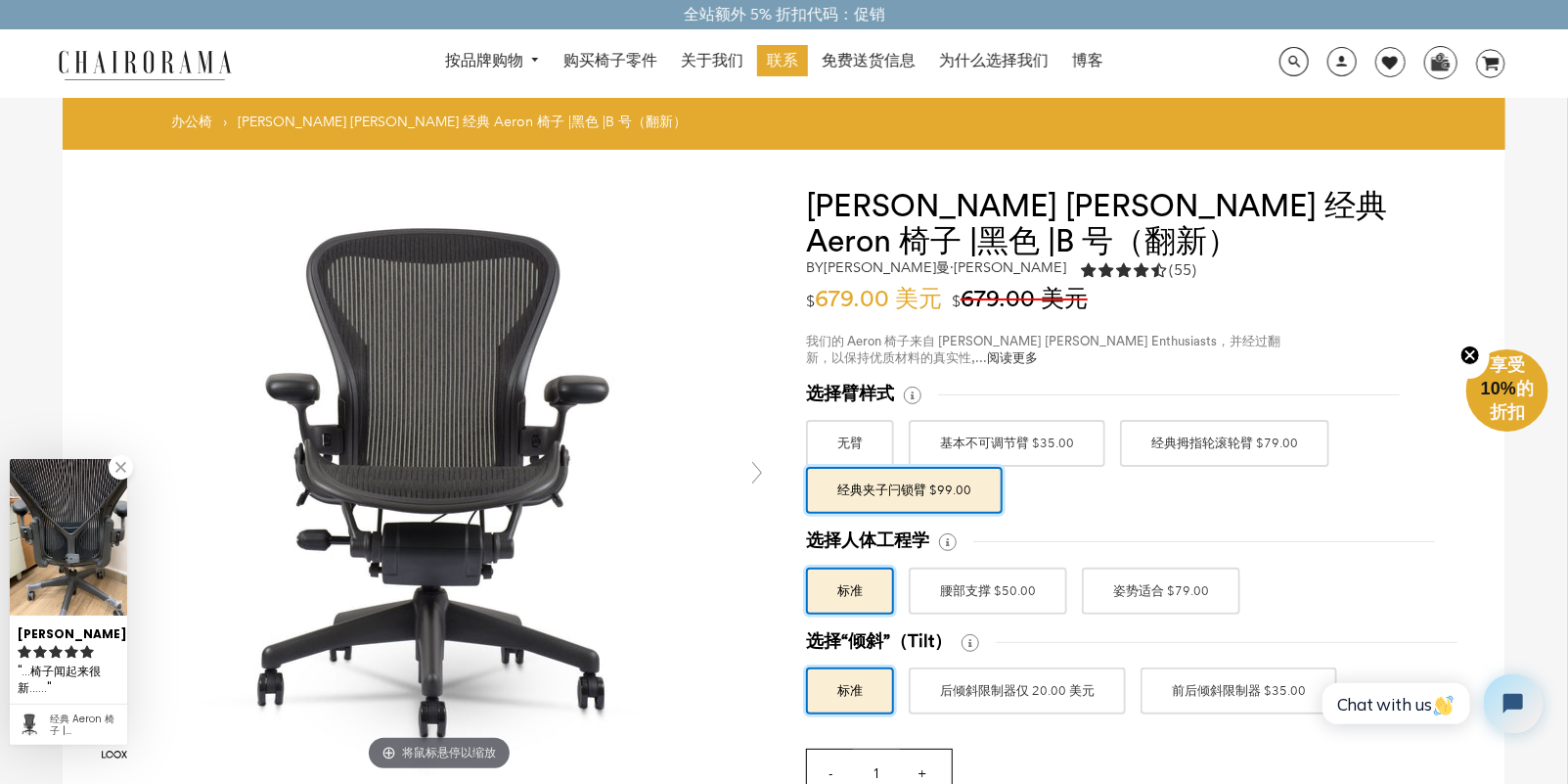
click at [1122, 470] on div "选择臂样式 无臂 基本不可调节臂 $35.00 经典拇指轮滚轮臂 $79.00" at bounding box center [1137, 448] width 661 height 132
click at [874, 448] on label "无臂" at bounding box center [850, 442] width 88 height 47
click at [0, 0] on input "无臂" at bounding box center [0, 0] width 0 height 0
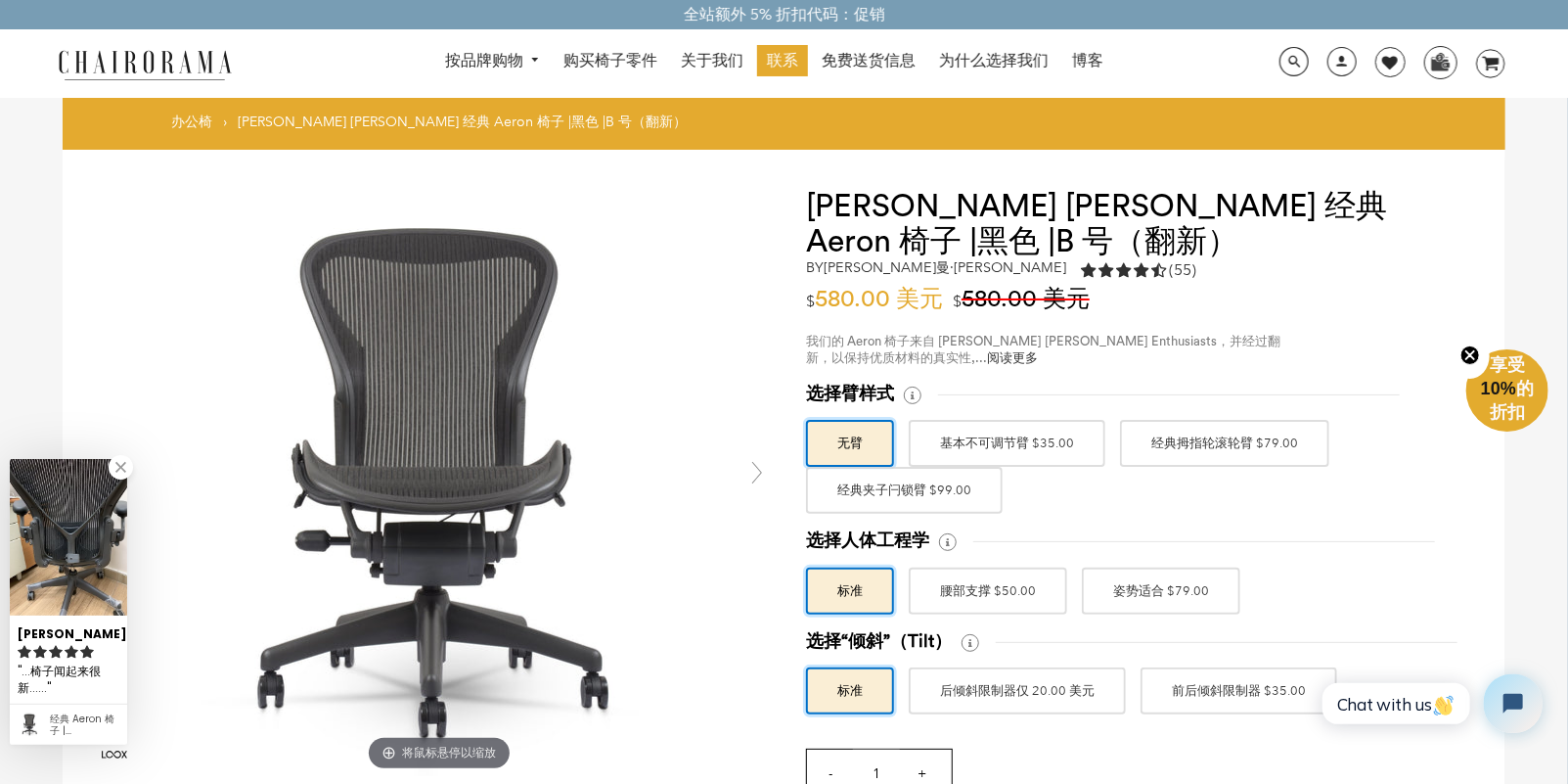
click at [884, 488] on font "经典夹子闩锁臂 $99.00" at bounding box center [904, 491] width 134 height 36
click at [0, 0] on input "经典夹子闩锁臂 $99.00" at bounding box center [0, 0] width 0 height 0
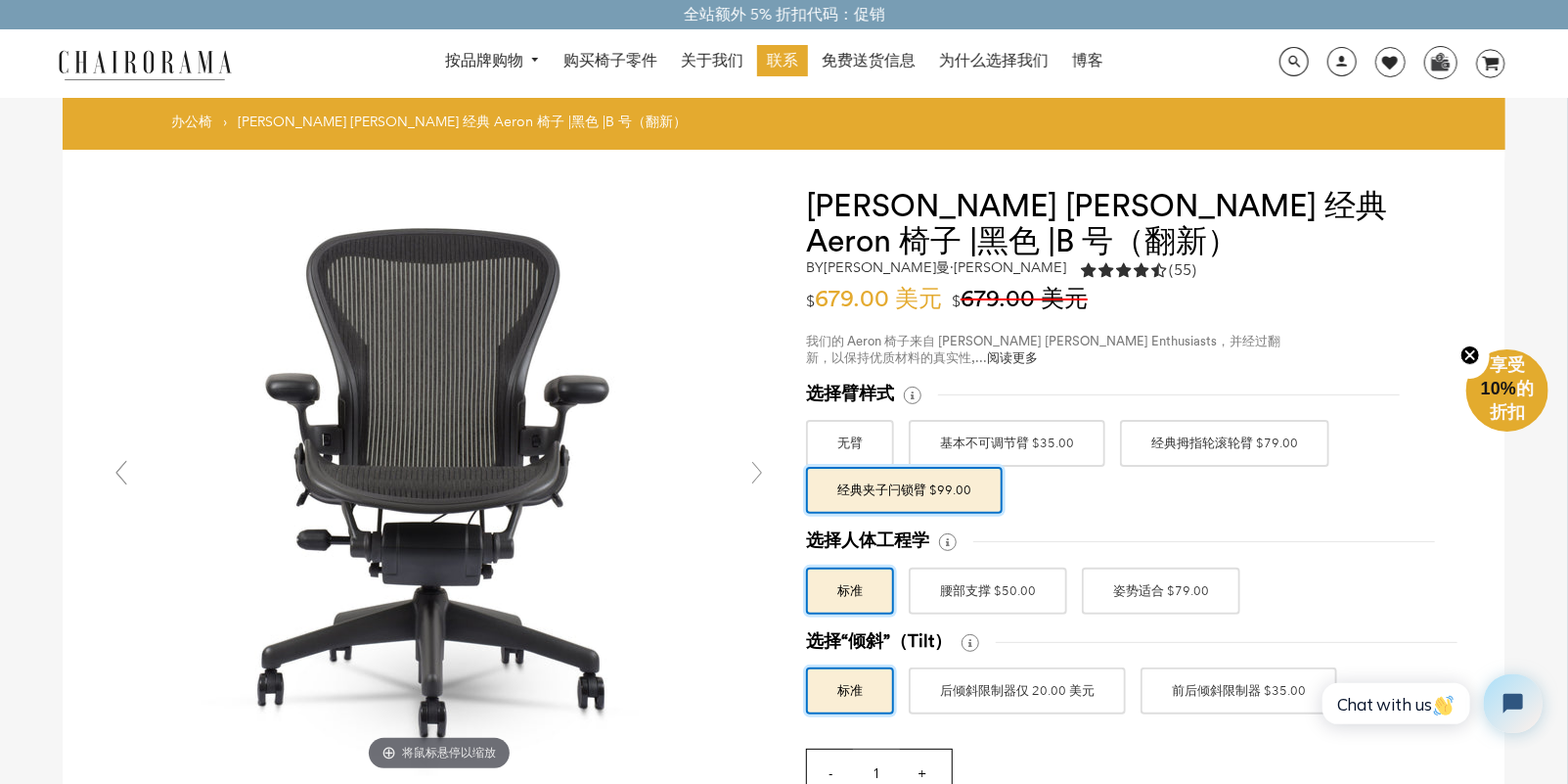
click at [962, 591] on font "腰部支撑 $50.00" at bounding box center [987, 592] width 96 height 36
click at [0, 0] on input "腰部支撑 $50.00" at bounding box center [0, 0] width 0 height 0
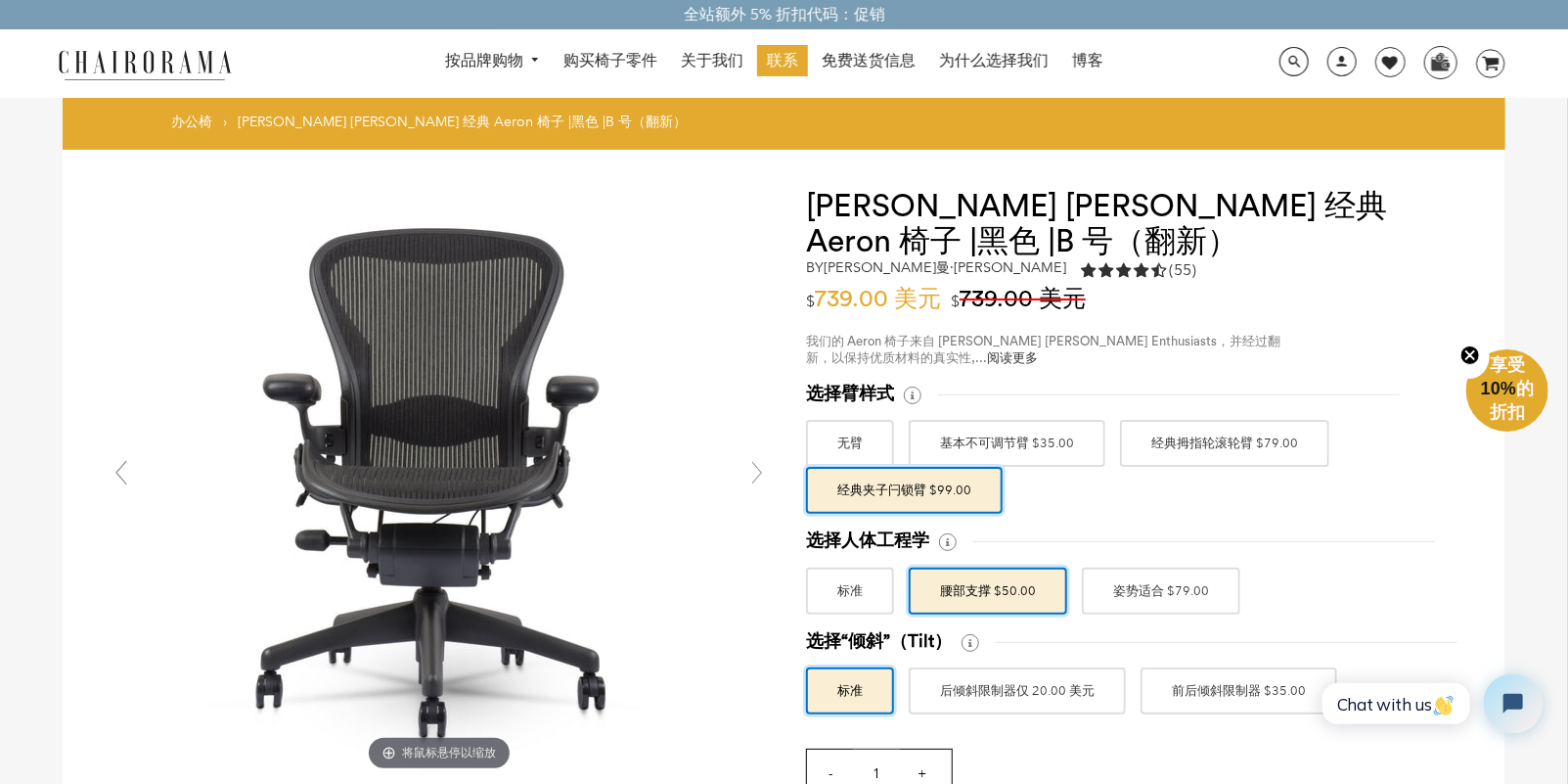
click at [1093, 598] on label "姿势适合 $79.00" at bounding box center [1161, 591] width 158 height 47
click at [0, 0] on input "姿势适合 $79.00" at bounding box center [0, 0] width 0 height 0
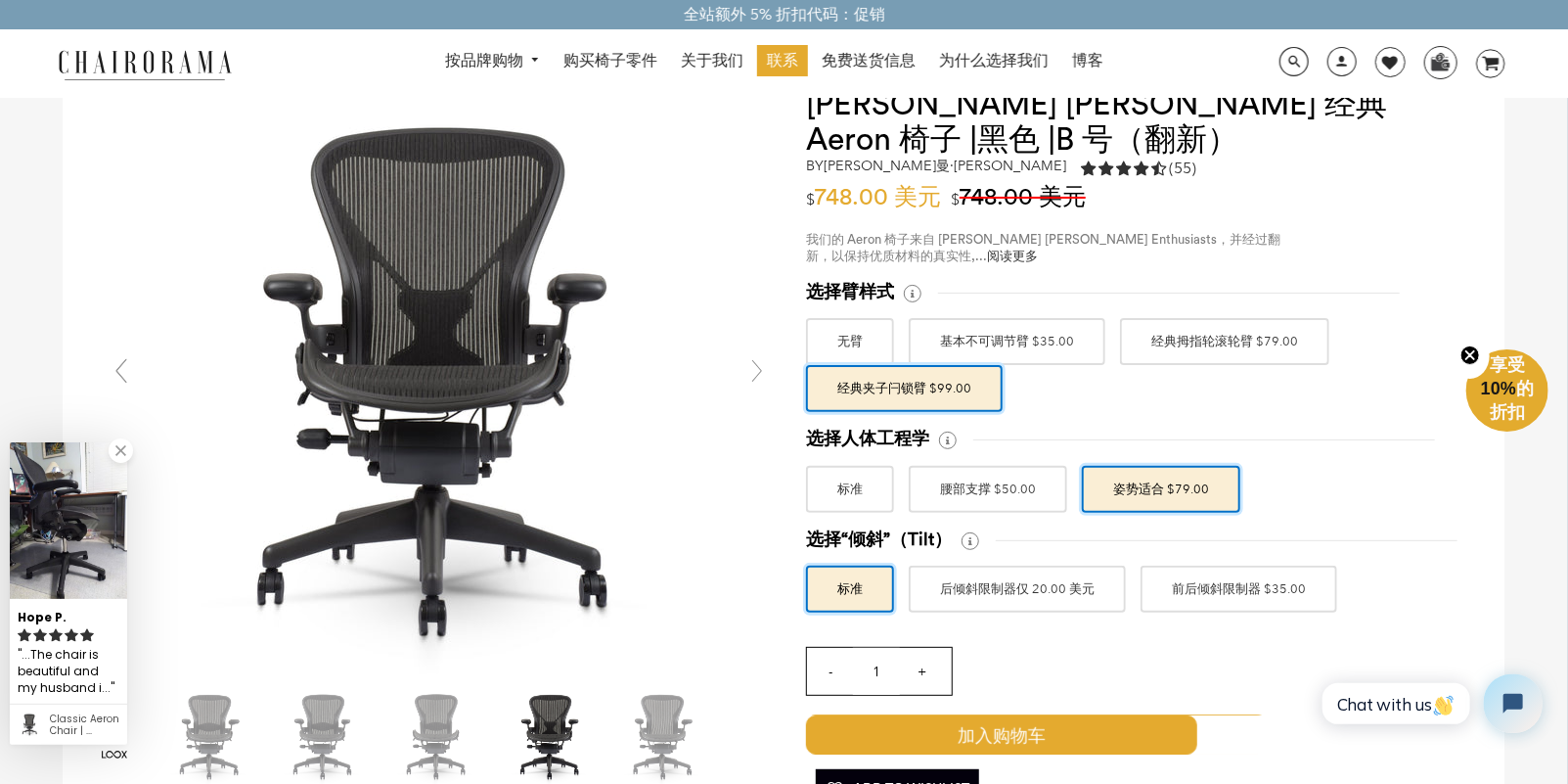
scroll to position [97, 0]
